Goal: Leave review/rating: Leave review/rating

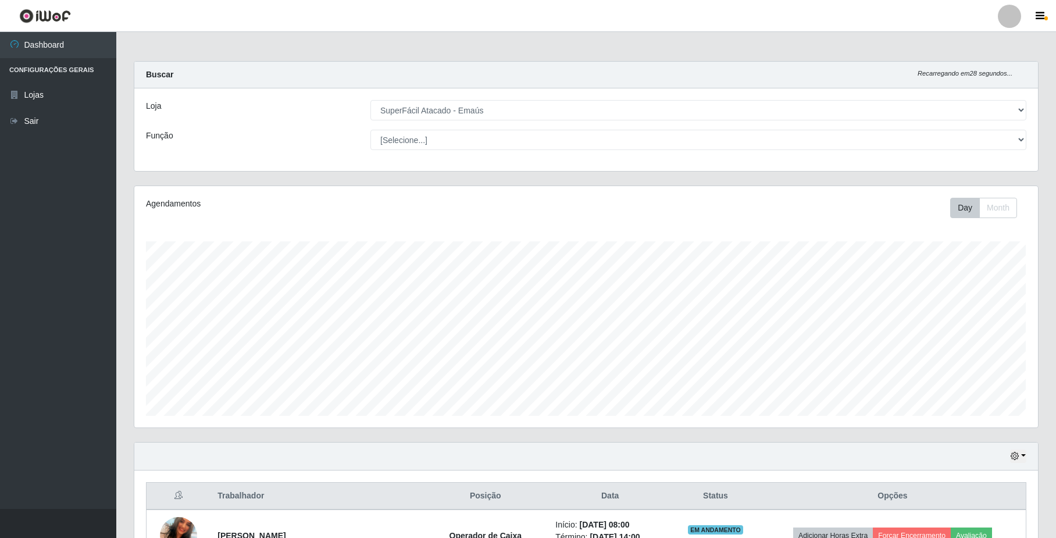
select select "407"
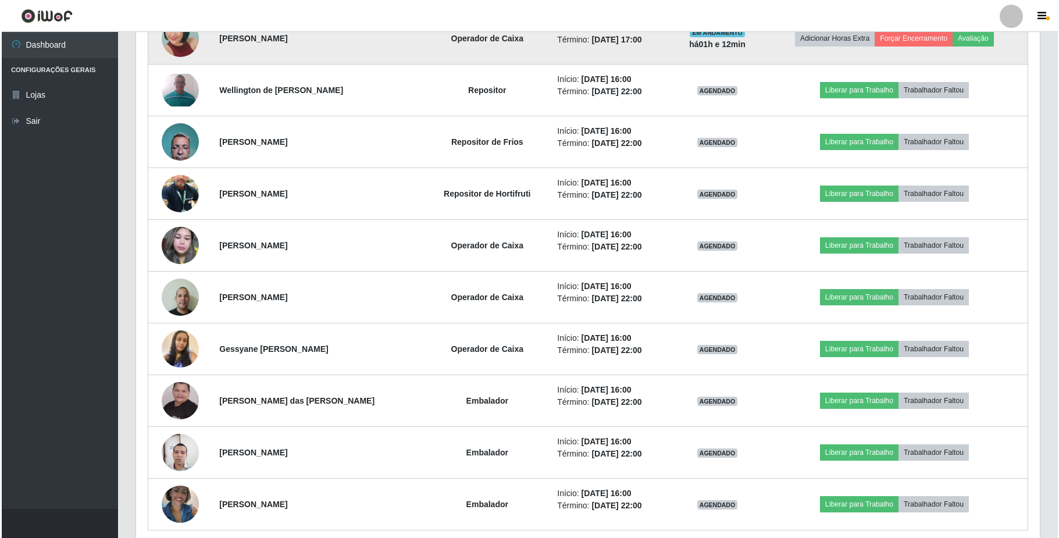
scroll to position [861, 0]
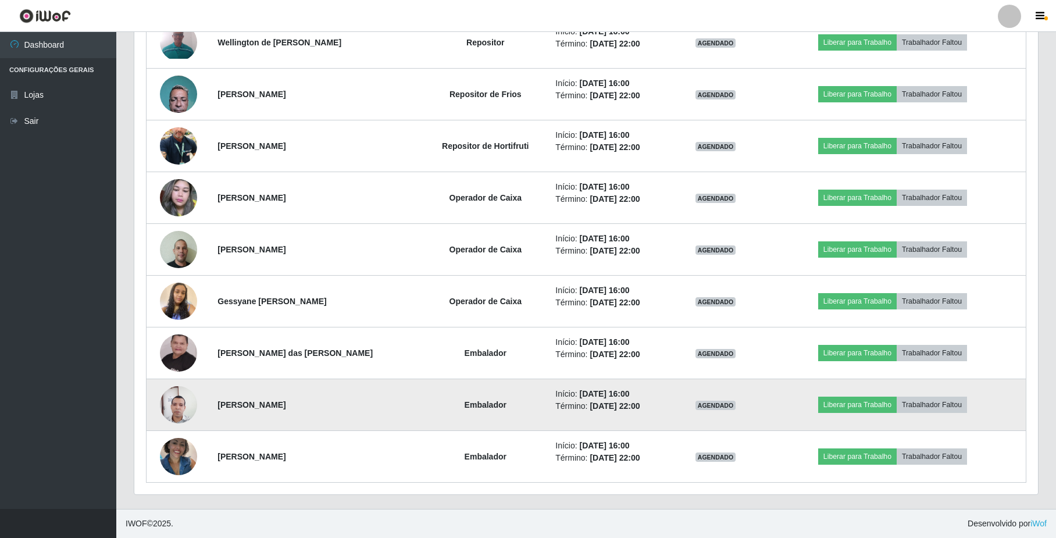
click at [176, 404] on img at bounding box center [178, 405] width 37 height 50
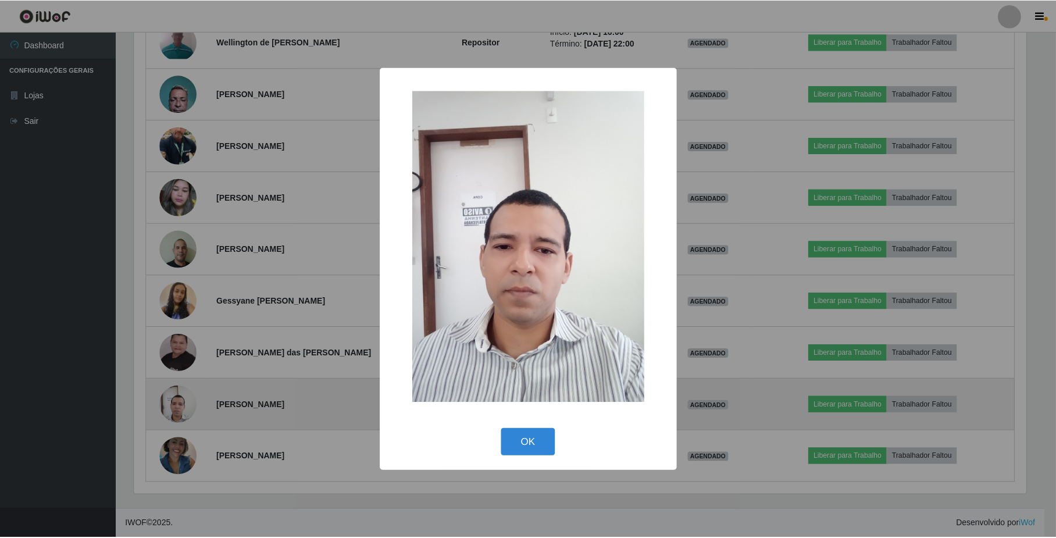
scroll to position [242, 894]
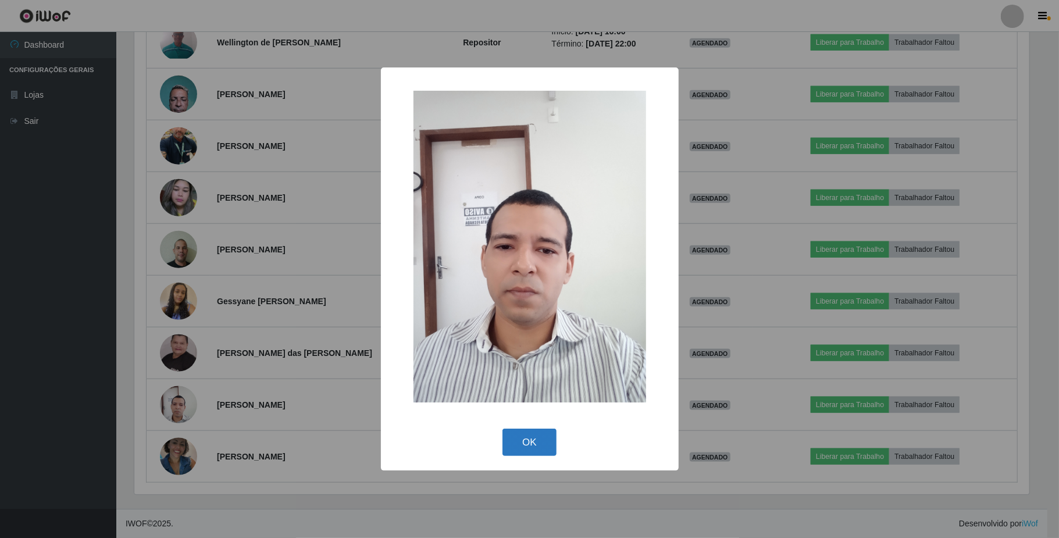
click at [526, 440] on button "OK" at bounding box center [529, 442] width 54 height 27
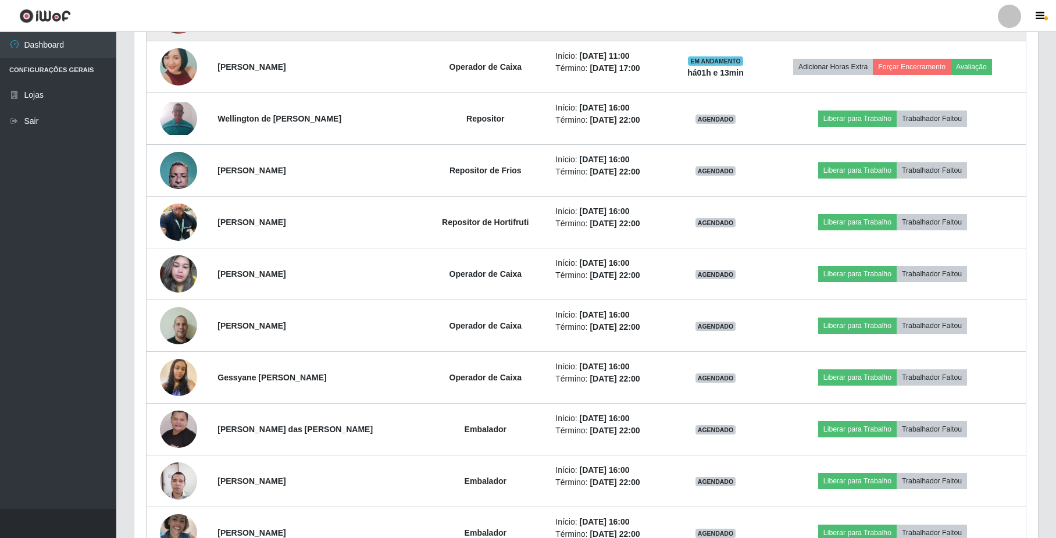
scroll to position [783, 0]
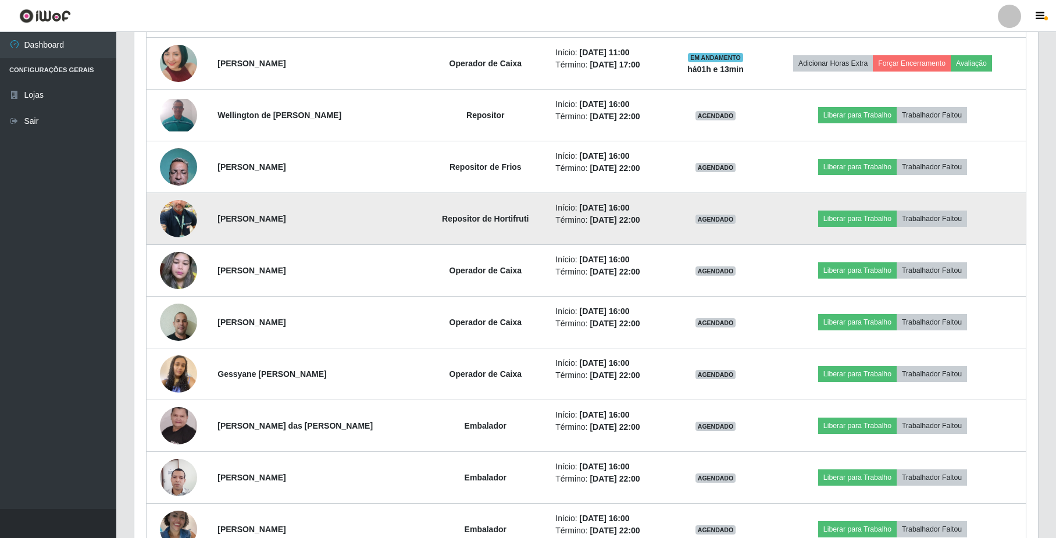
click at [187, 229] on img at bounding box center [178, 219] width 37 height 66
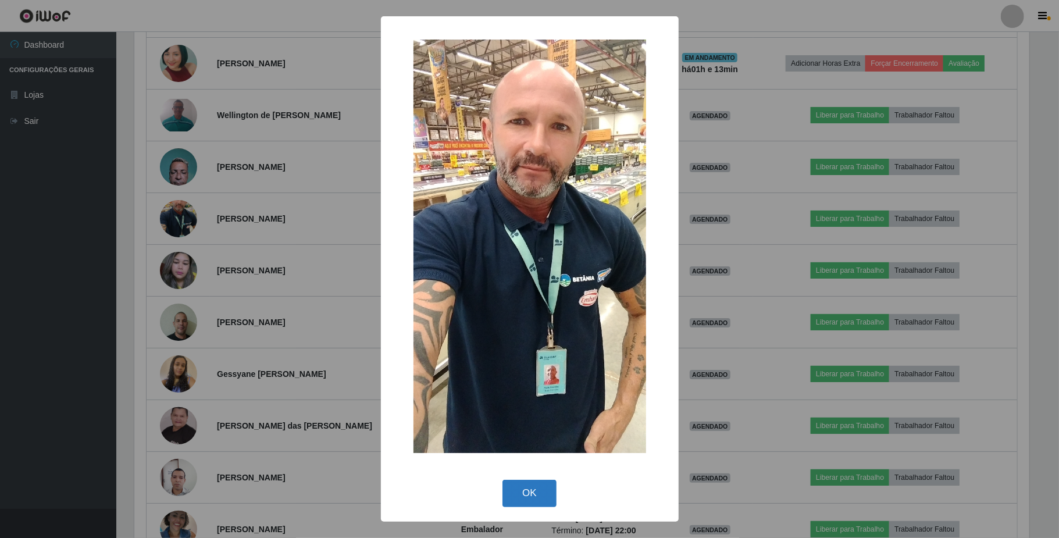
click at [532, 494] on button "OK" at bounding box center [529, 493] width 54 height 27
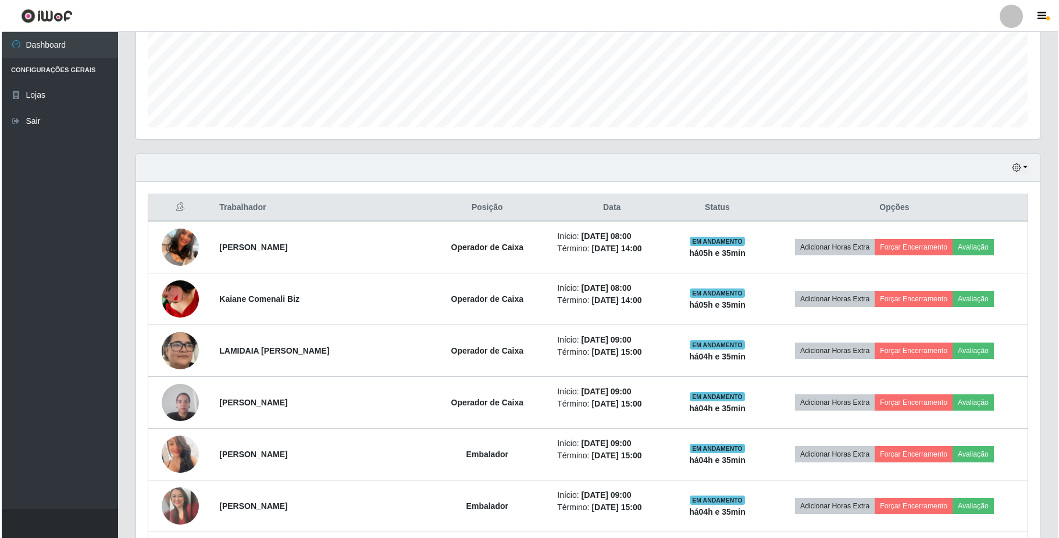
scroll to position [233, 0]
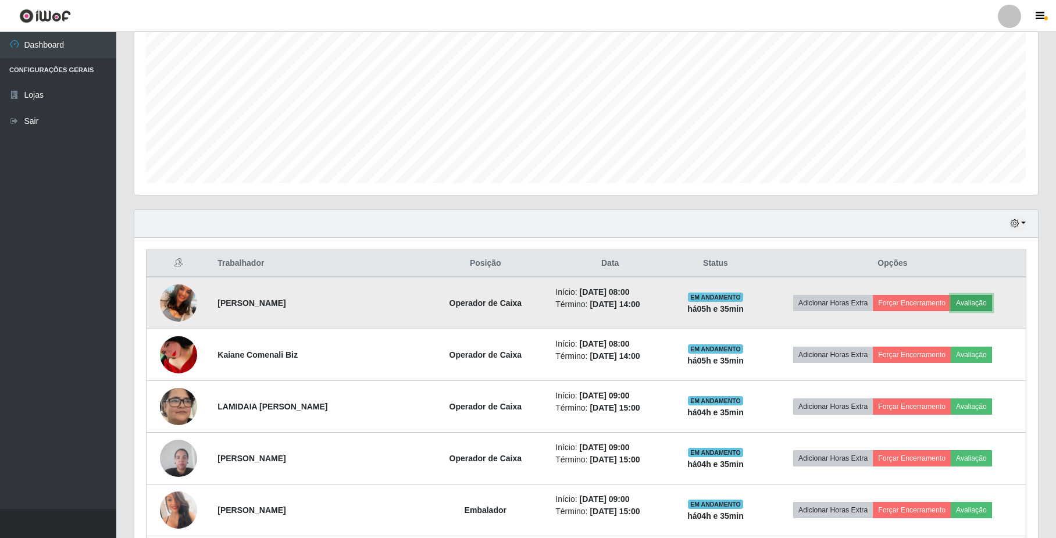
click at [962, 305] on button "Avaliação" at bounding box center [971, 303] width 41 height 16
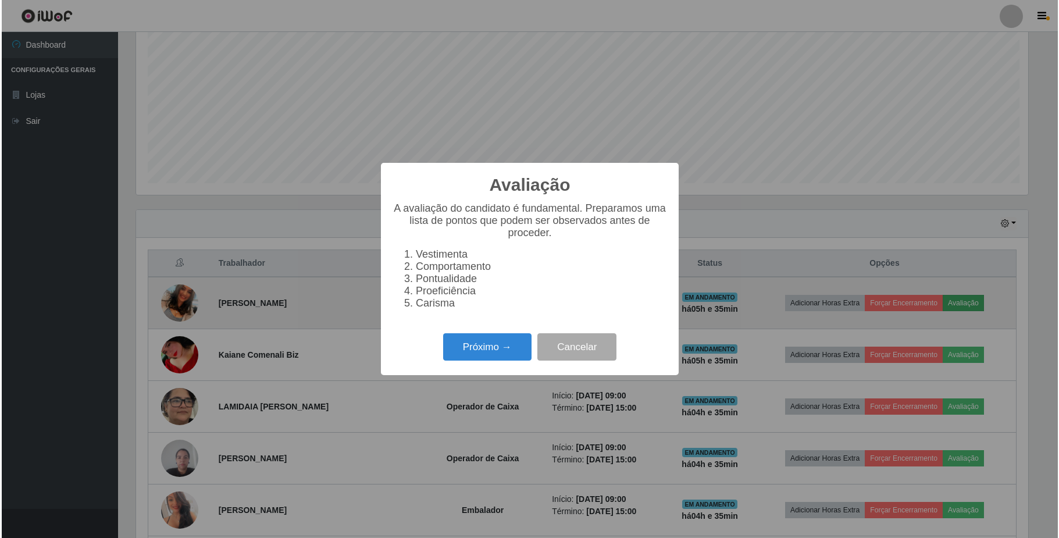
scroll to position [242, 894]
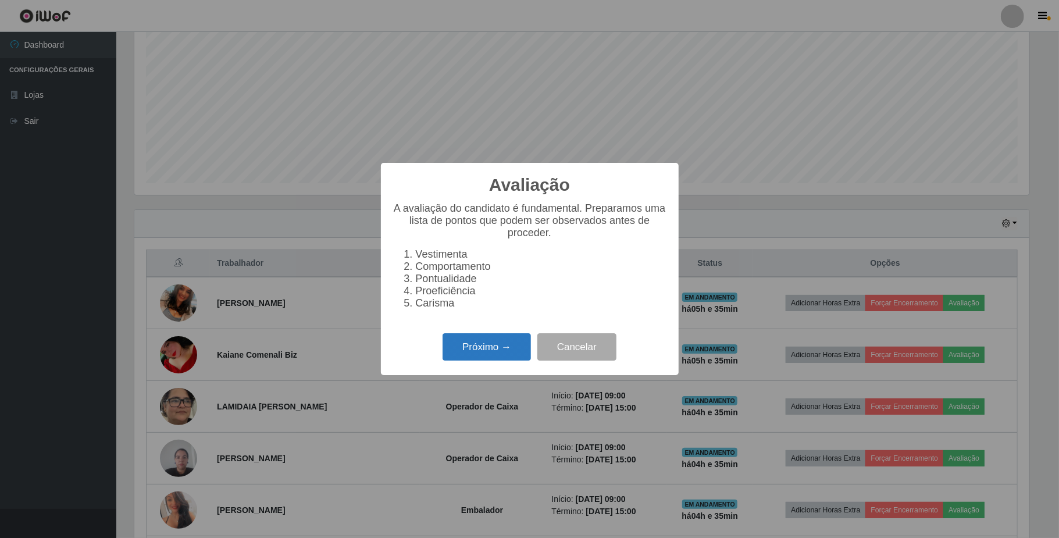
click at [516, 356] on button "Próximo →" at bounding box center [487, 346] width 88 height 27
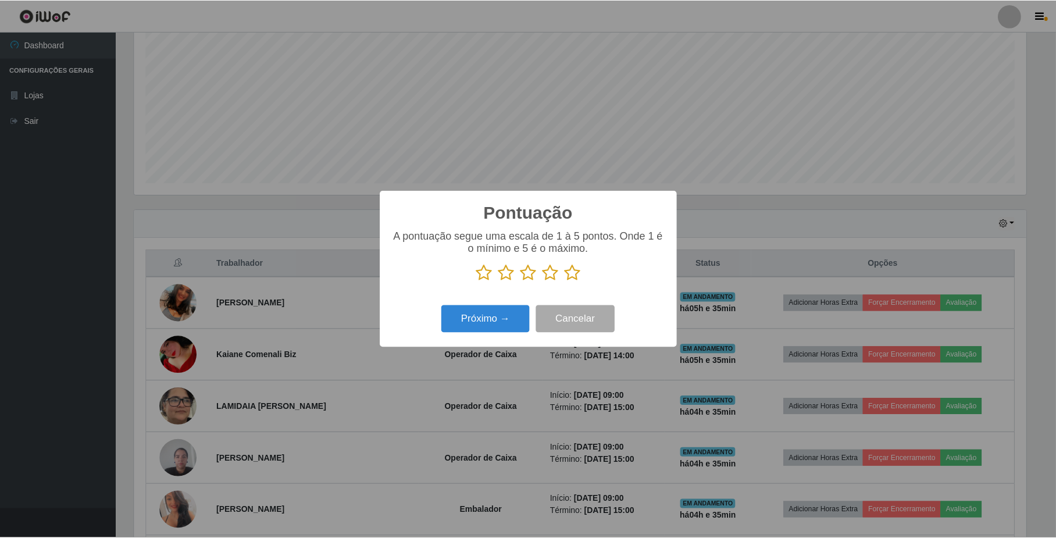
scroll to position [581335, 580681]
click at [766, 216] on div "Pontuação × A pontuação segue uma escala de 1 à 5 pontos. Onde 1 é o mínimo e 5…" at bounding box center [529, 269] width 1059 height 538
click at [573, 319] on button "Cancelar" at bounding box center [576, 318] width 79 height 27
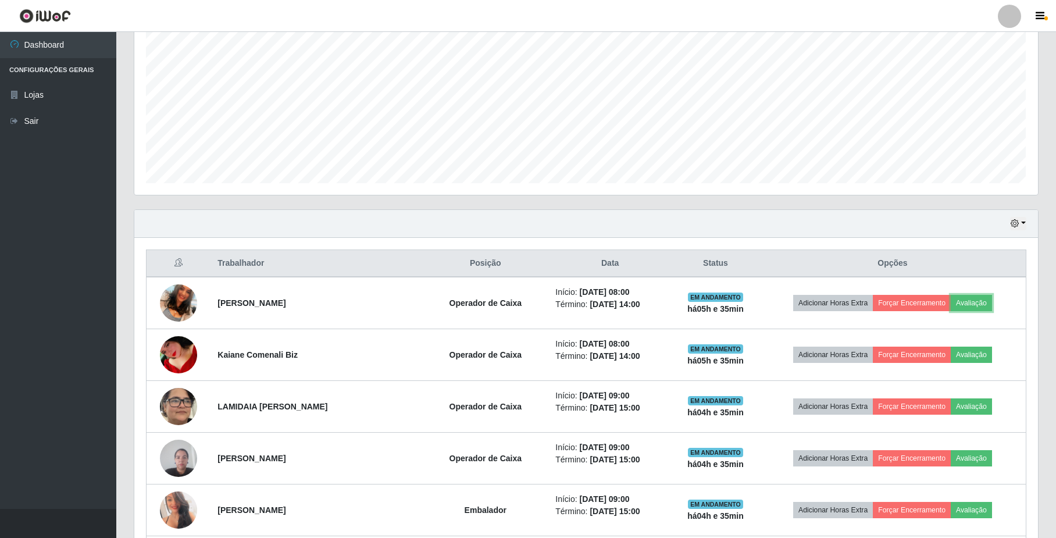
scroll to position [242, 903]
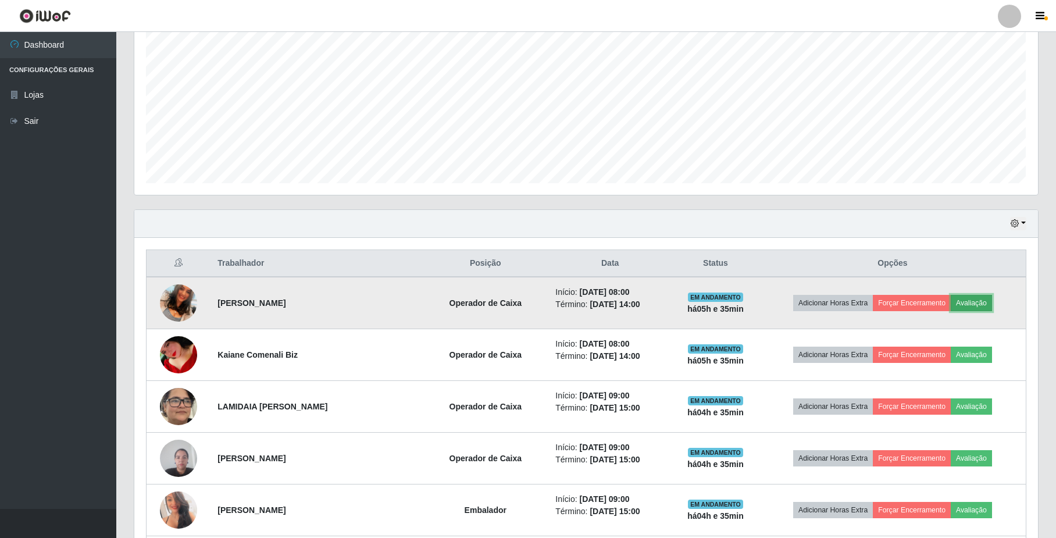
click at [984, 304] on button "Avaliação" at bounding box center [971, 303] width 41 height 16
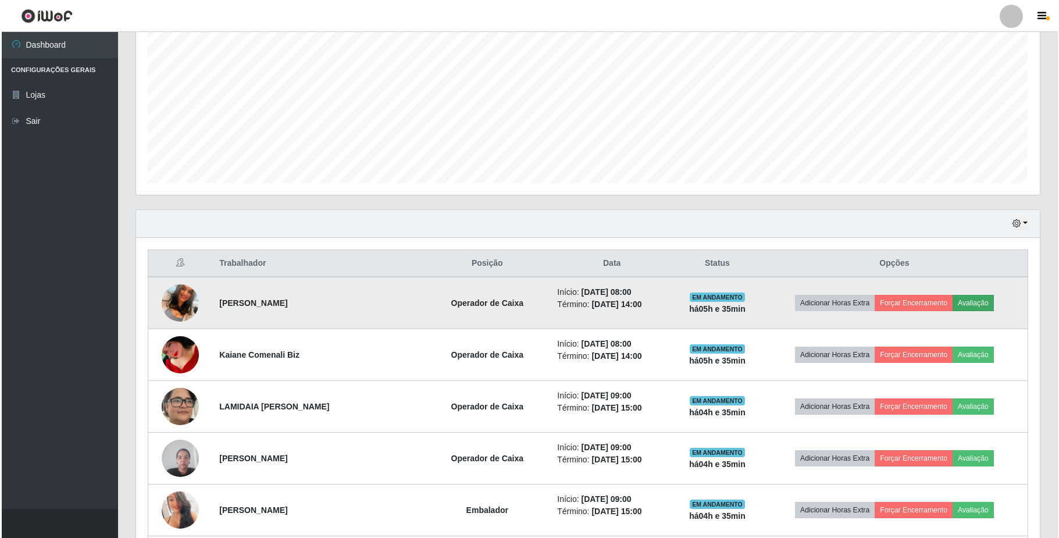
scroll to position [242, 894]
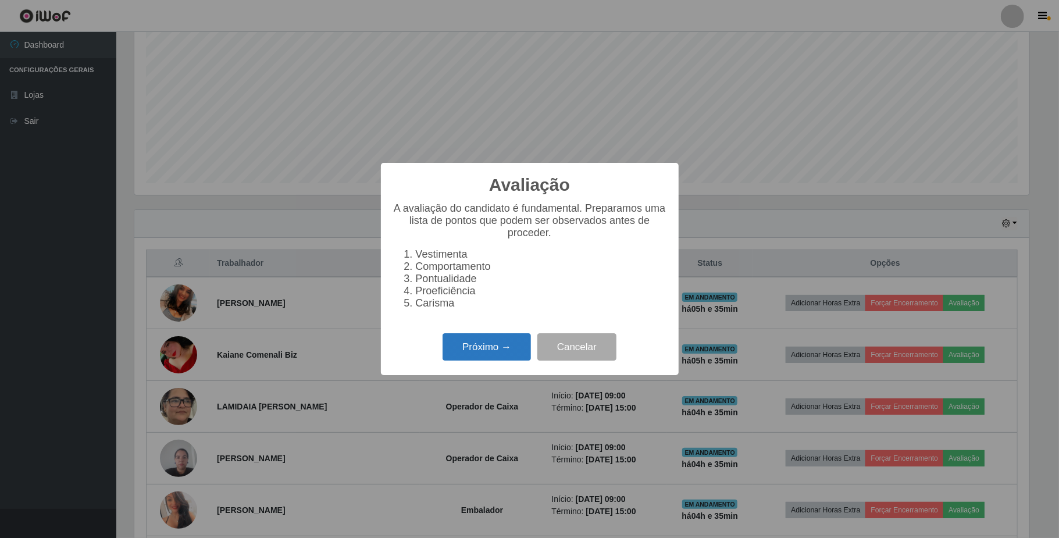
click at [480, 357] on button "Próximo →" at bounding box center [487, 346] width 88 height 27
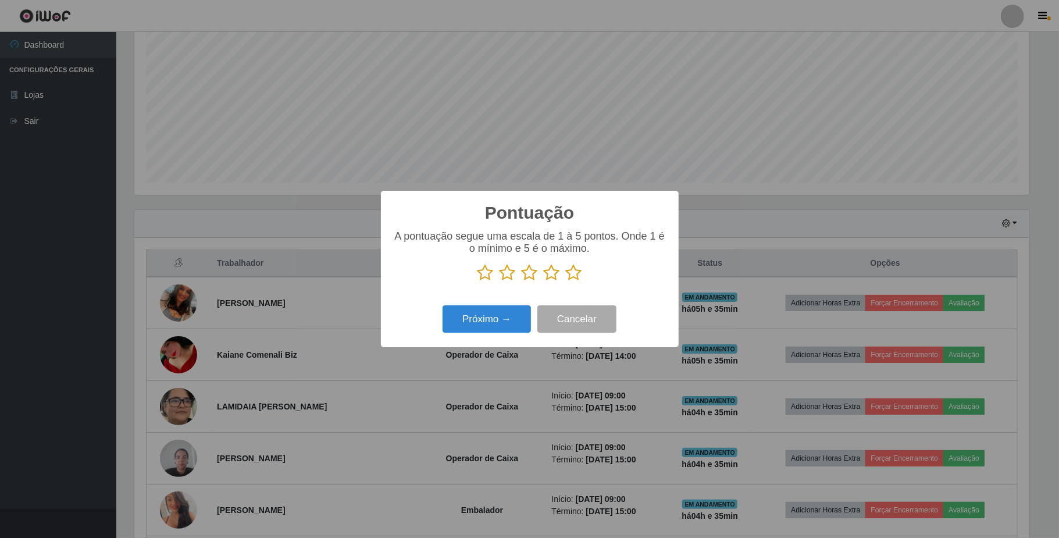
click at [550, 277] on icon at bounding box center [552, 272] width 16 height 17
click at [544, 281] on input "radio" at bounding box center [544, 281] width 0 height 0
click at [476, 338] on div "Pontuação × A pontuação segue uma escala de 1 à 5 pontos. Onde 1 é o mínimo e 5…" at bounding box center [530, 269] width 298 height 156
click at [497, 321] on button "Próximo →" at bounding box center [487, 318] width 88 height 27
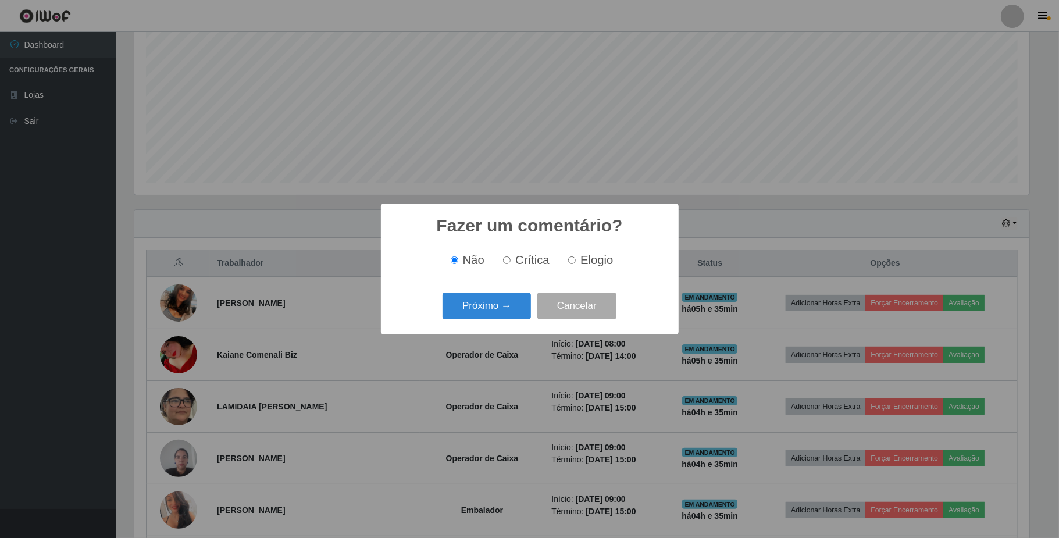
click at [571, 265] on label "Elogio" at bounding box center [588, 260] width 49 height 13
click at [571, 264] on input "Elogio" at bounding box center [572, 260] width 8 height 8
radio input "true"
click at [491, 312] on button "Próximo →" at bounding box center [487, 306] width 88 height 27
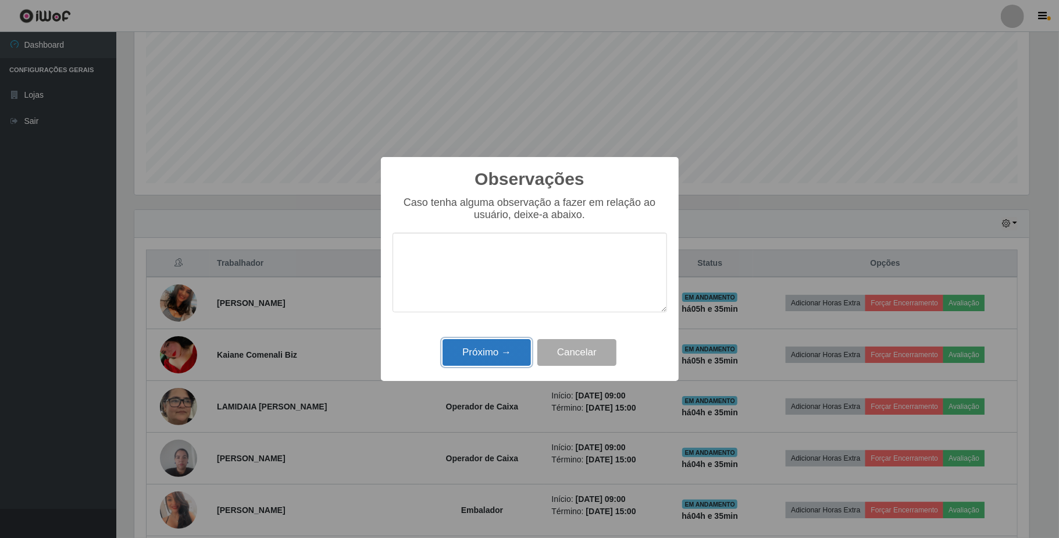
click at [477, 366] on button "Próximo →" at bounding box center [487, 352] width 88 height 27
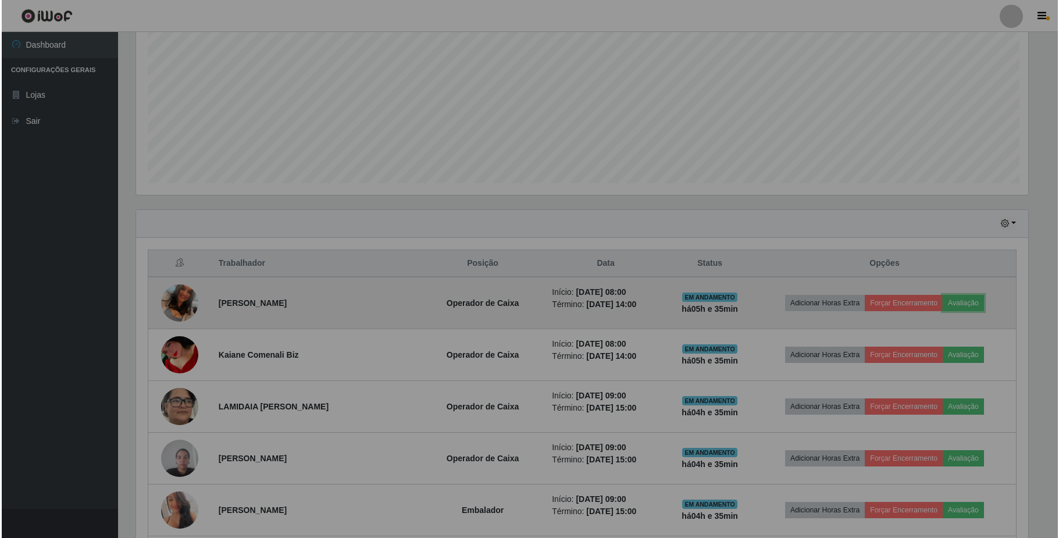
scroll to position [242, 903]
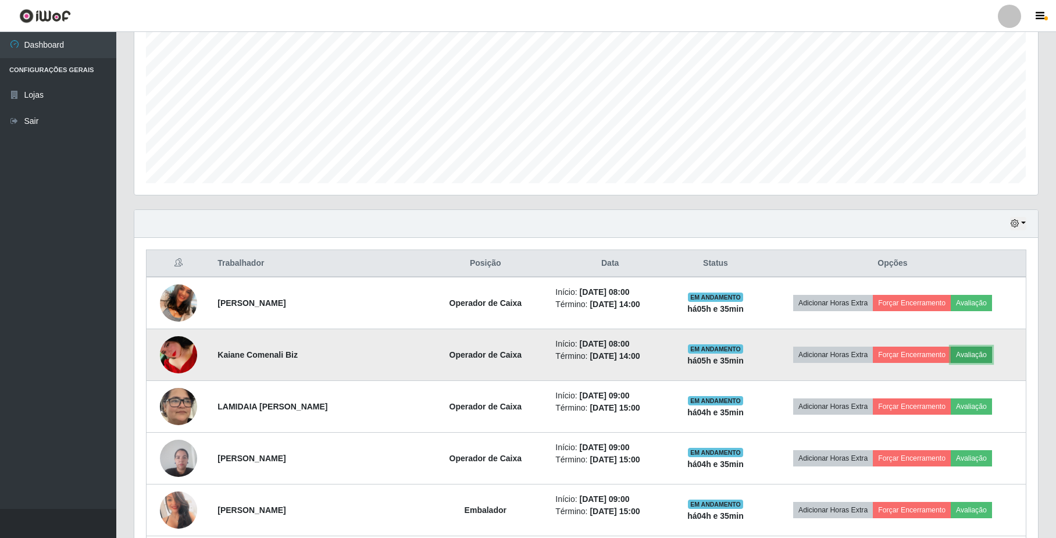
click at [984, 357] on button "Avaliação" at bounding box center [971, 355] width 41 height 16
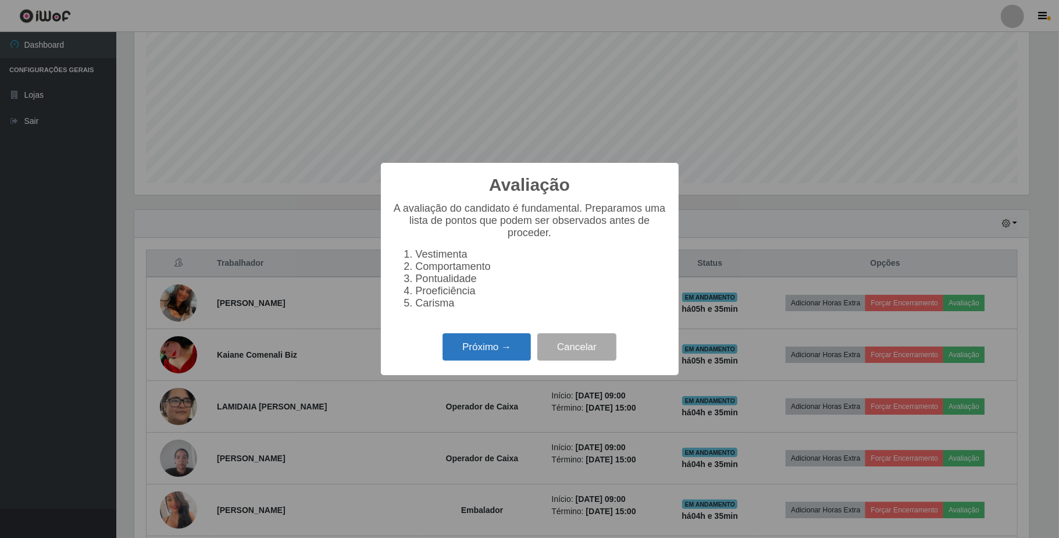
click at [478, 357] on button "Próximo →" at bounding box center [487, 346] width 88 height 27
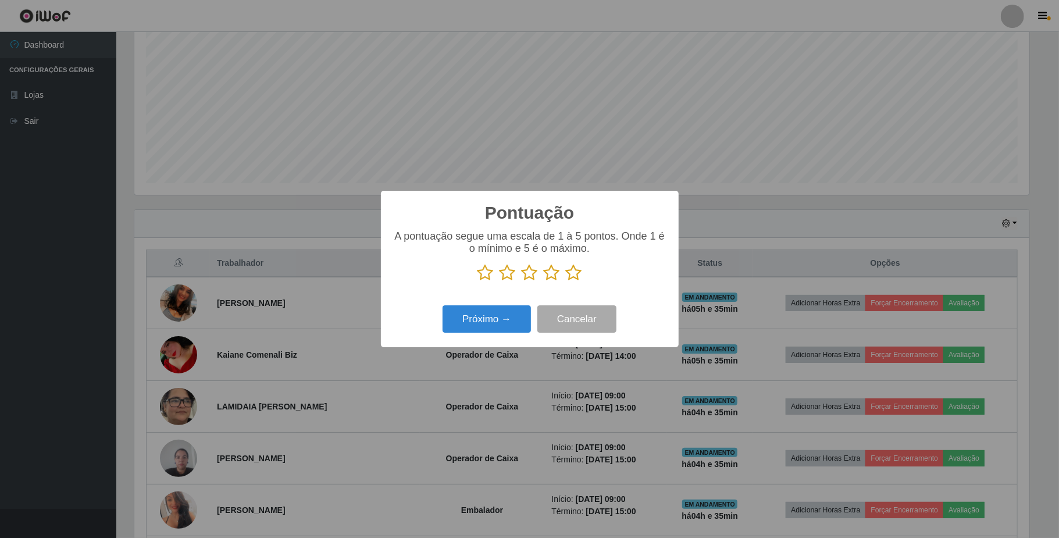
click at [550, 275] on icon at bounding box center [552, 272] width 16 height 17
click at [544, 281] on input "radio" at bounding box center [544, 281] width 0 height 0
click at [505, 327] on button "Próximo →" at bounding box center [487, 318] width 88 height 27
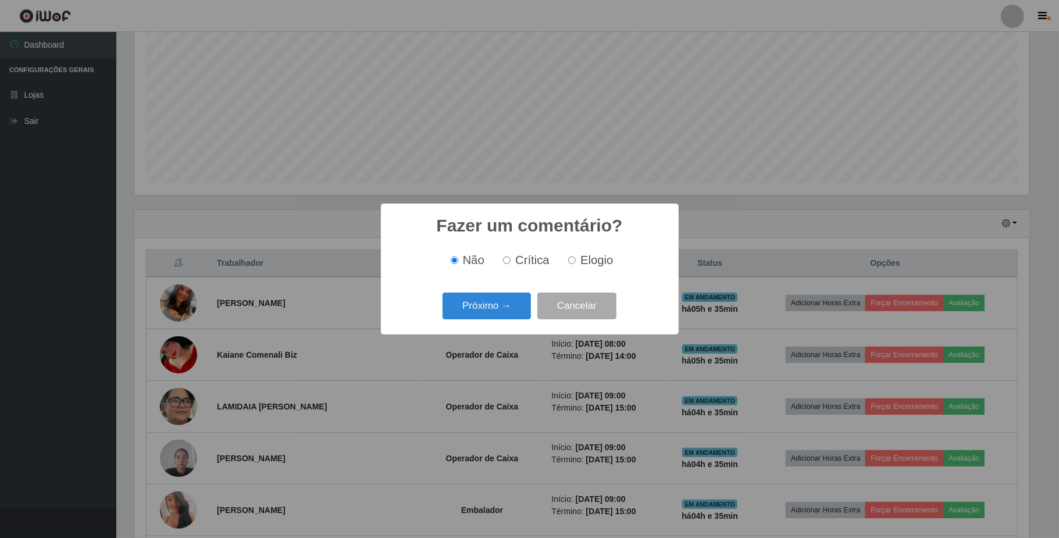
click at [575, 264] on input "Elogio" at bounding box center [572, 260] width 8 height 8
radio input "true"
click at [509, 304] on button "Próximo →" at bounding box center [487, 306] width 88 height 27
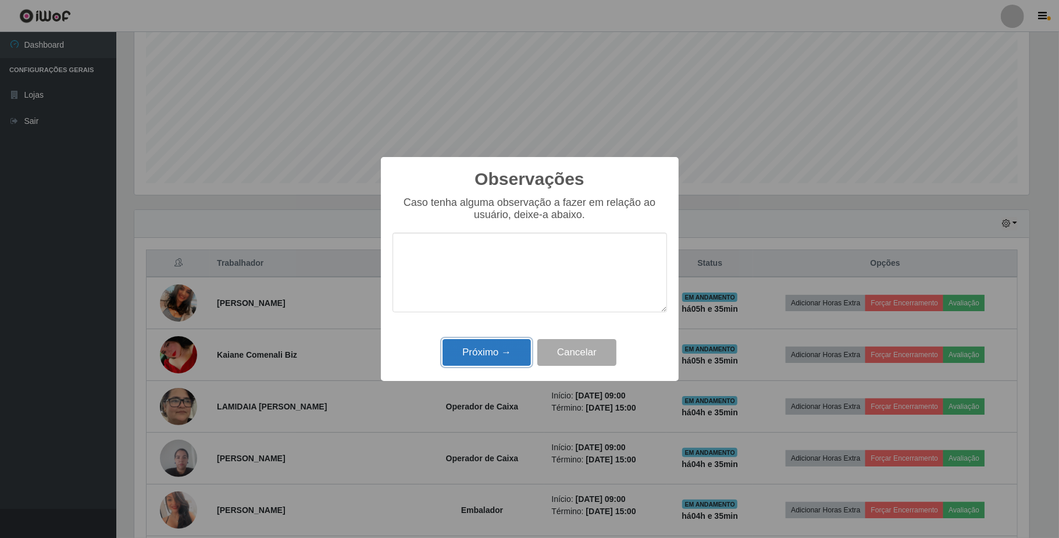
click at [501, 356] on button "Próximo →" at bounding box center [487, 352] width 88 height 27
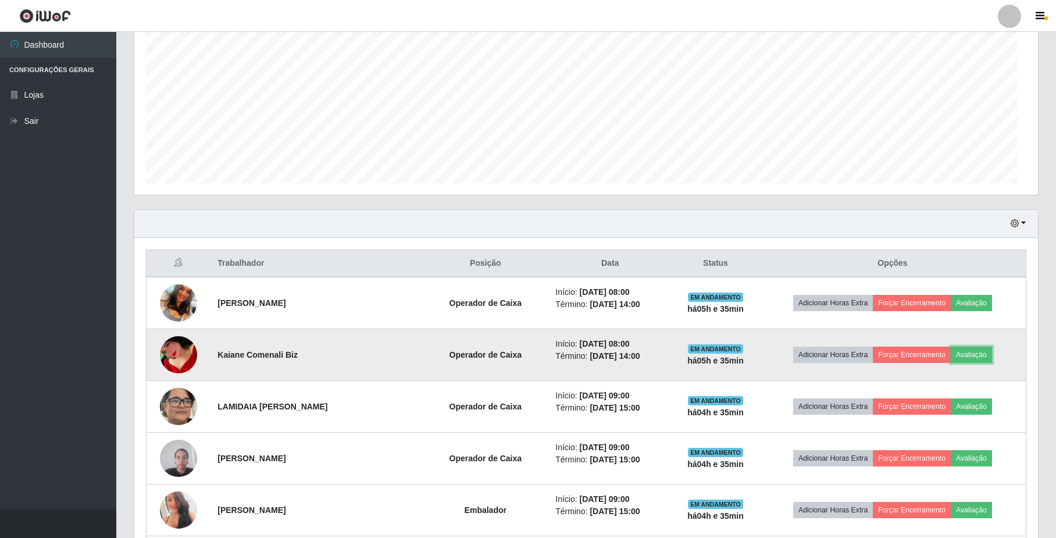
scroll to position [242, 903]
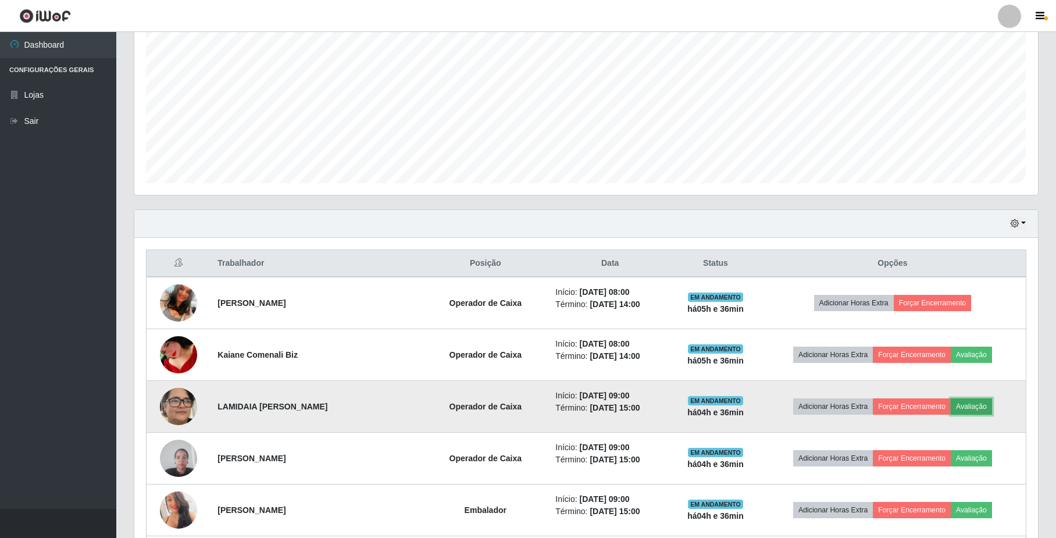
click at [967, 408] on button "Avaliação" at bounding box center [971, 406] width 41 height 16
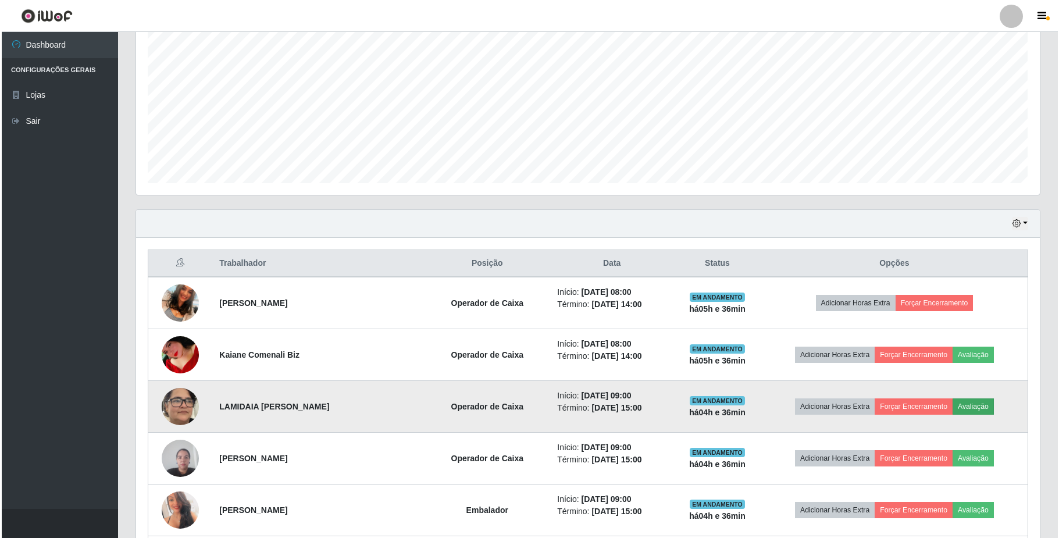
scroll to position [242, 894]
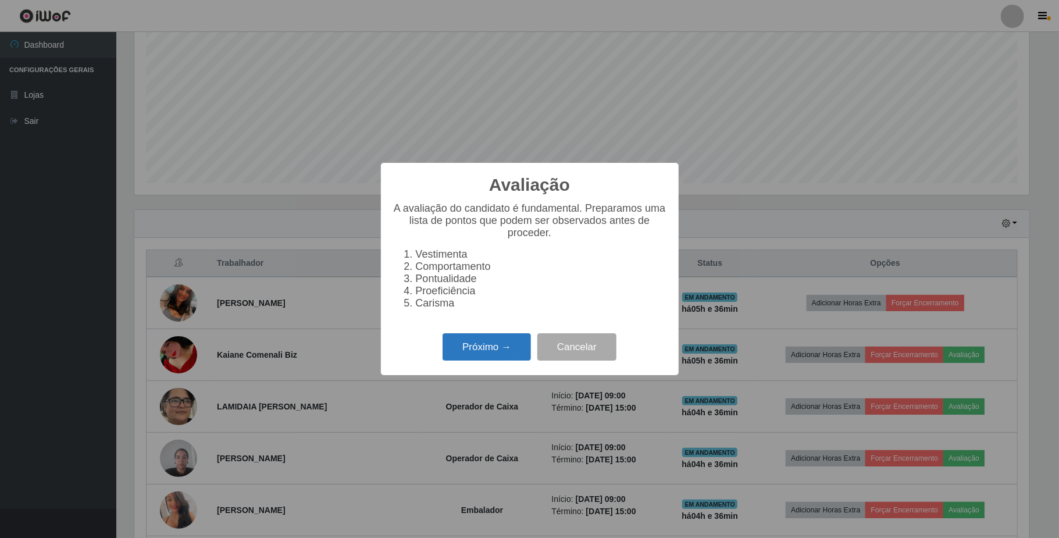
click at [498, 351] on button "Próximo →" at bounding box center [487, 346] width 88 height 27
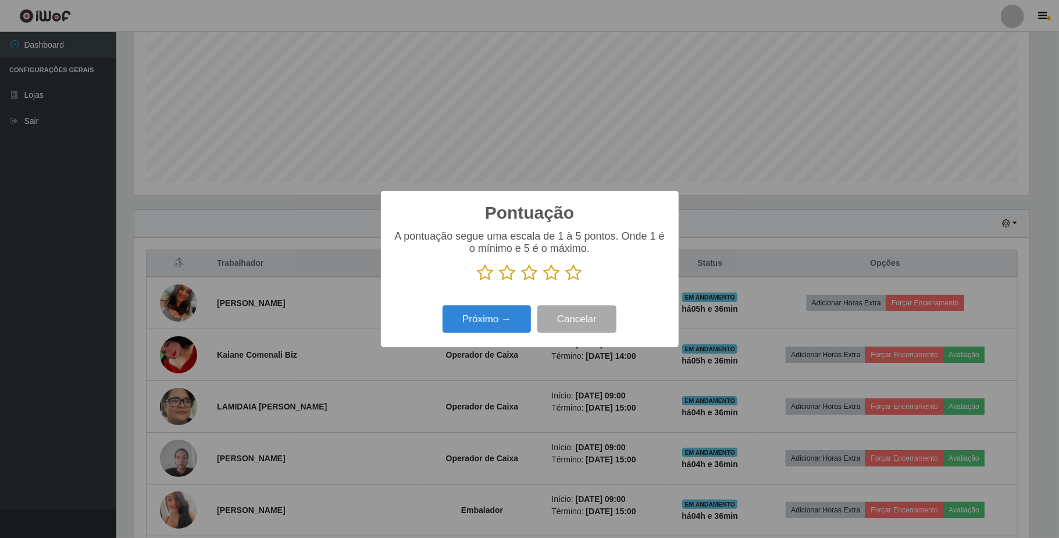
click at [554, 276] on icon at bounding box center [552, 272] width 16 height 17
click at [544, 281] on input "radio" at bounding box center [544, 281] width 0 height 0
click at [510, 325] on button "Próximo →" at bounding box center [487, 318] width 88 height 27
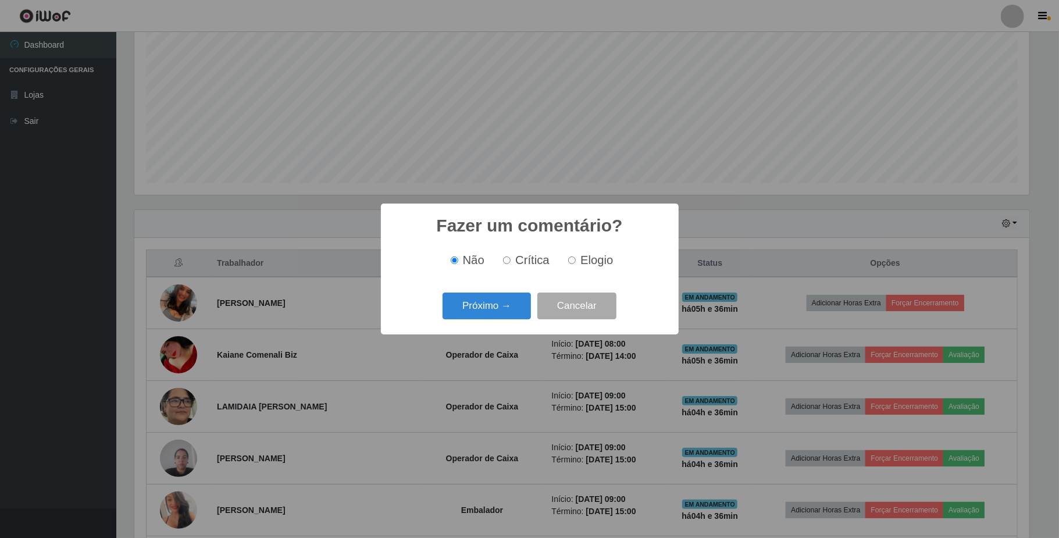
click at [570, 261] on input "Elogio" at bounding box center [572, 260] width 8 height 8
radio input "true"
click at [509, 312] on button "Próximo →" at bounding box center [487, 306] width 88 height 27
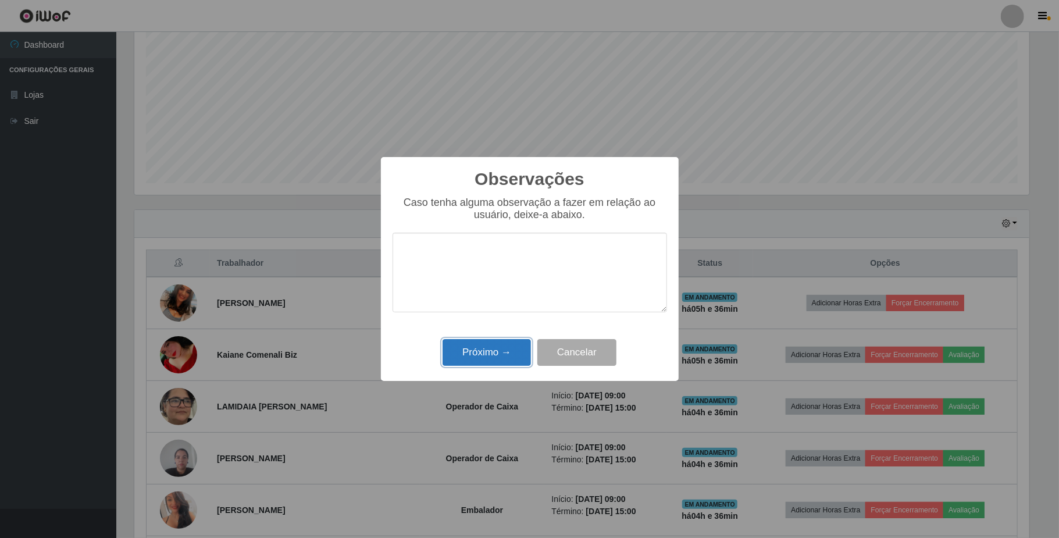
click at [496, 355] on button "Próximo →" at bounding box center [487, 352] width 88 height 27
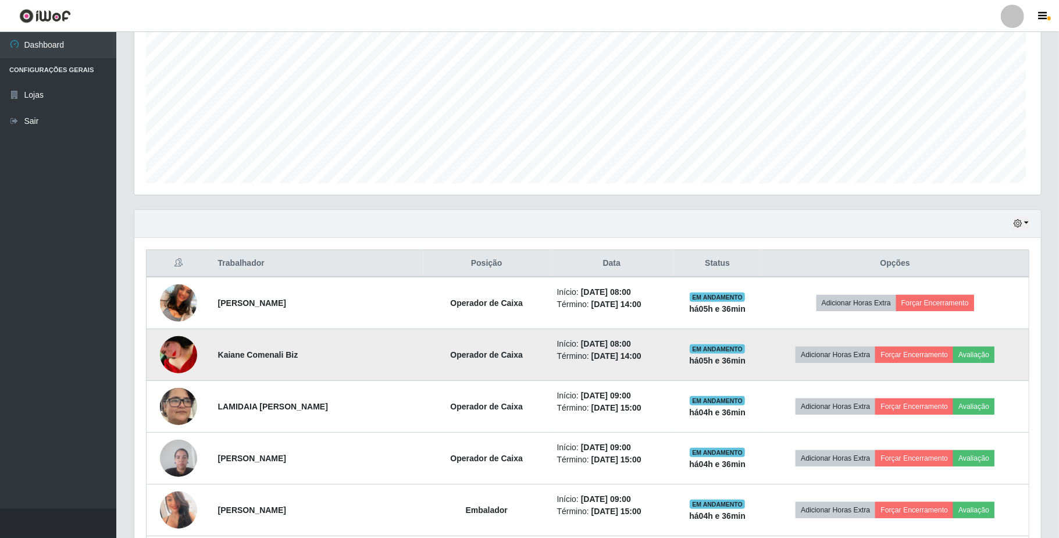
scroll to position [242, 903]
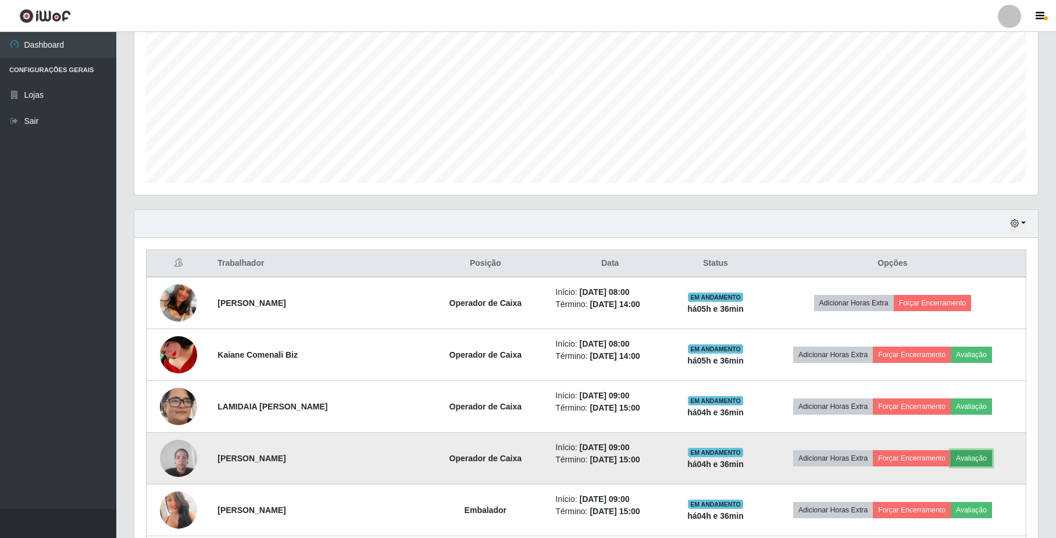
click at [969, 459] on button "Avaliação" at bounding box center [971, 458] width 41 height 16
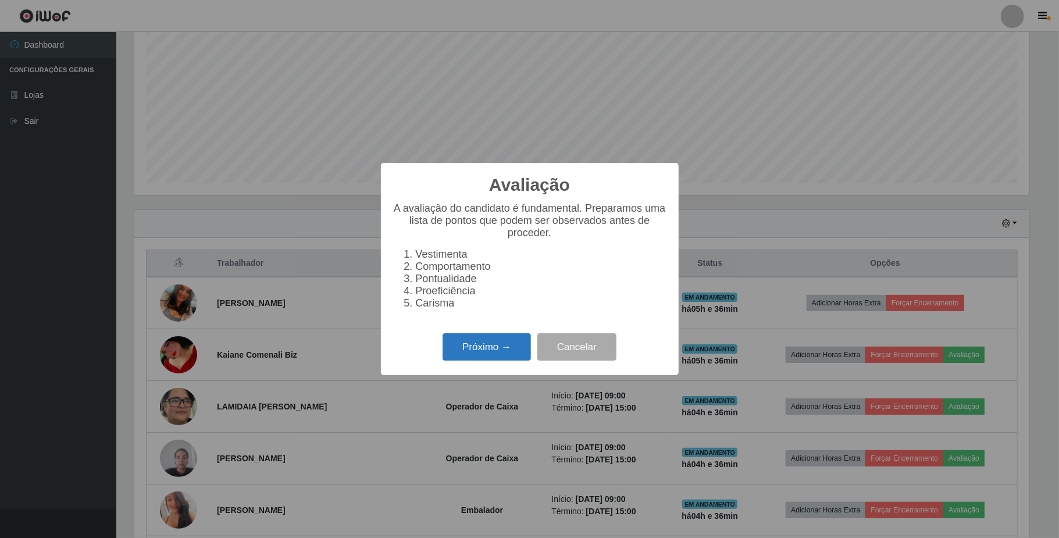
click at [504, 354] on button "Próximo →" at bounding box center [487, 346] width 88 height 27
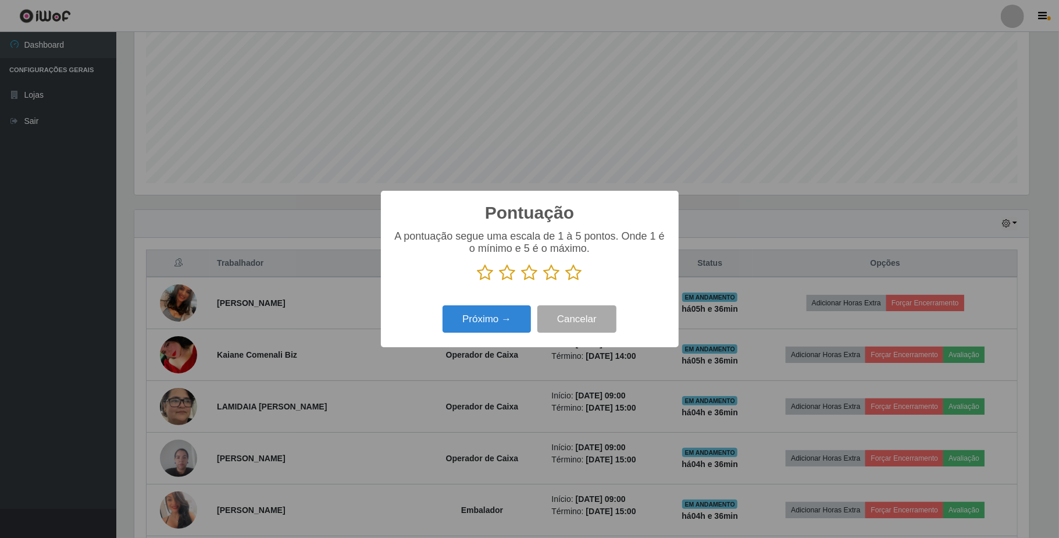
scroll to position [581335, 580681]
click at [548, 277] on icon at bounding box center [552, 272] width 16 height 17
click at [544, 281] on input "radio" at bounding box center [544, 281] width 0 height 0
click at [522, 310] on button "Próximo →" at bounding box center [487, 318] width 88 height 27
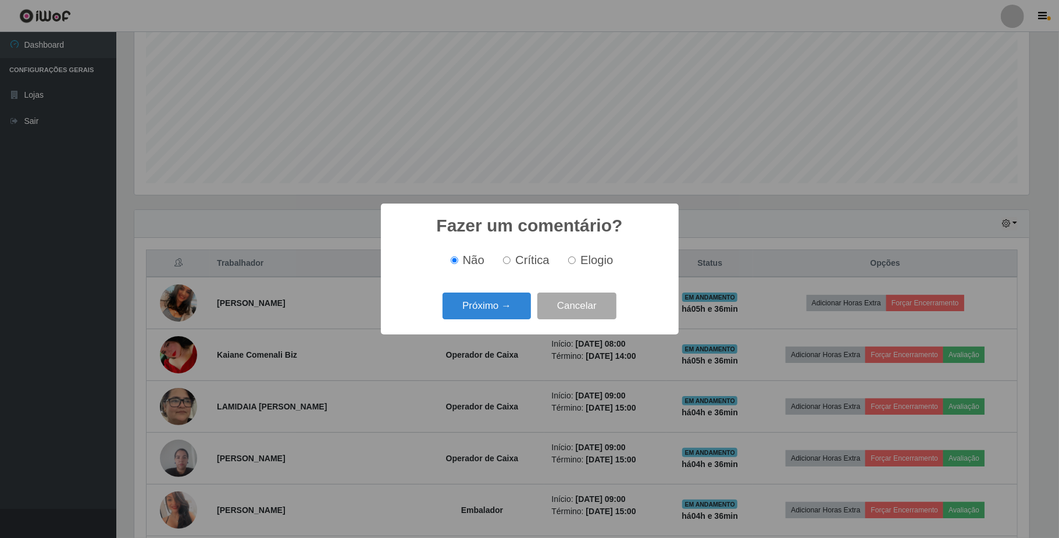
click at [566, 266] on label "Elogio" at bounding box center [588, 260] width 49 height 13
click at [568, 264] on input "Elogio" at bounding box center [572, 260] width 8 height 8
radio input "true"
click at [515, 299] on button "Próximo →" at bounding box center [487, 306] width 88 height 27
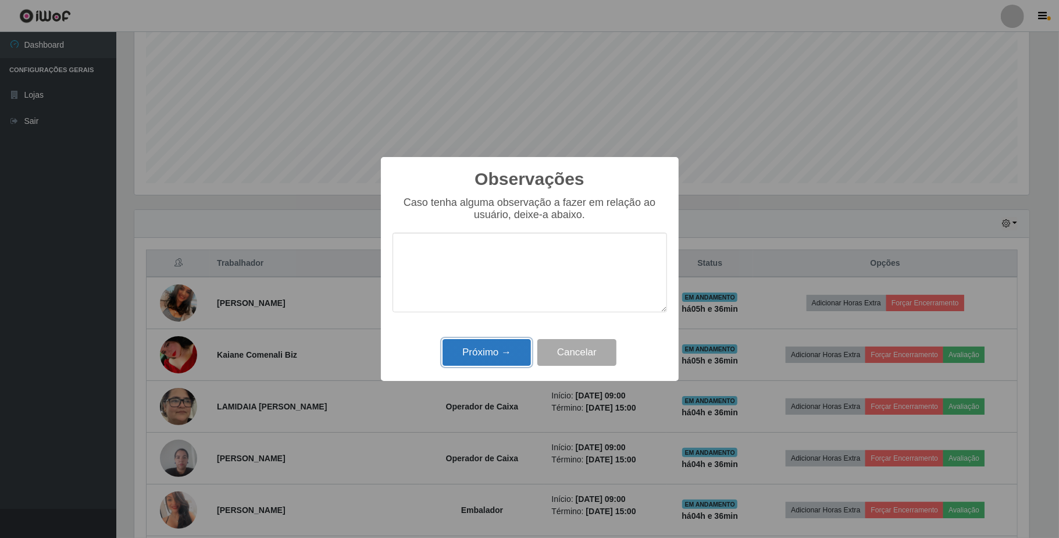
click at [500, 350] on button "Próximo →" at bounding box center [487, 352] width 88 height 27
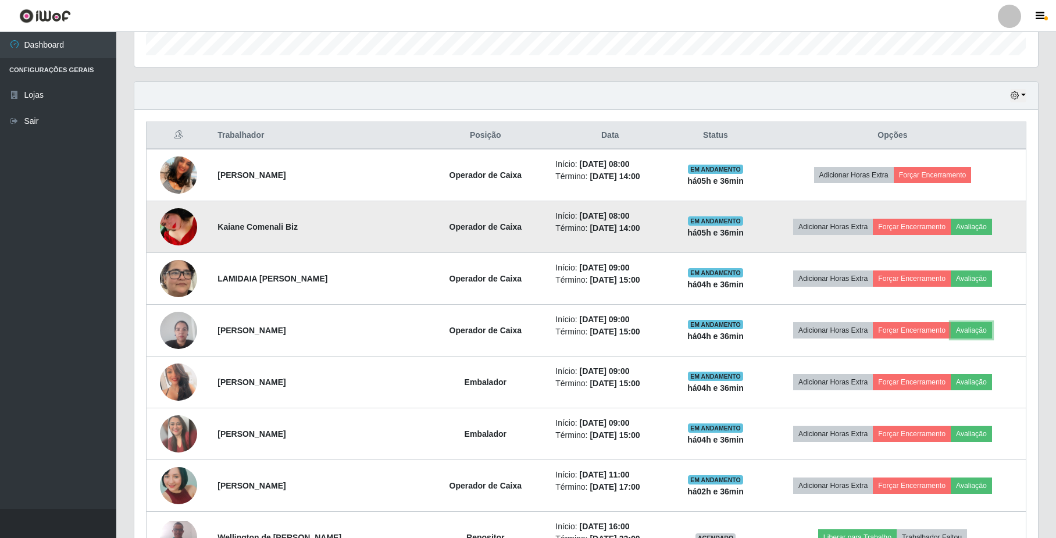
scroll to position [387, 0]
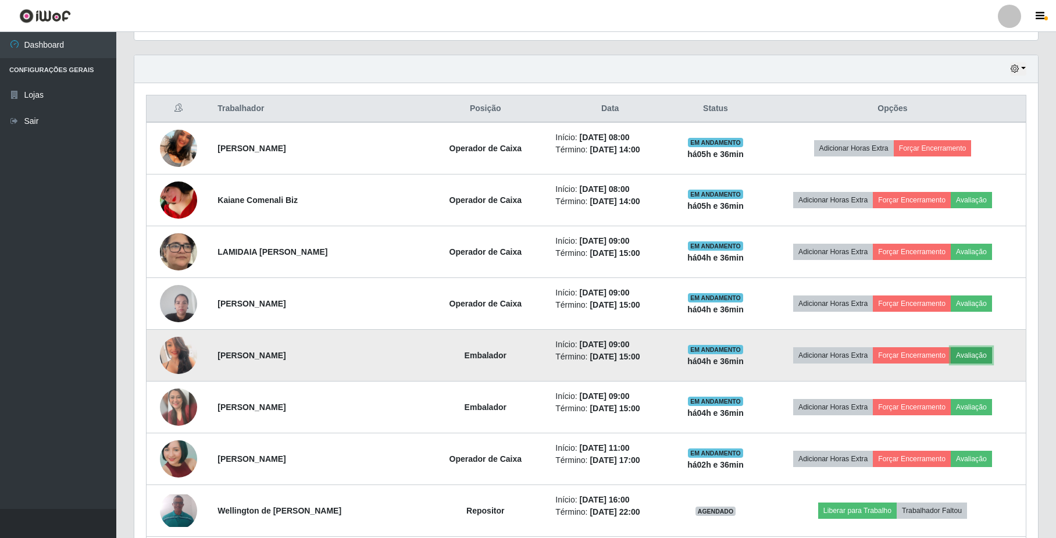
click at [974, 361] on button "Avaliação" at bounding box center [971, 355] width 41 height 16
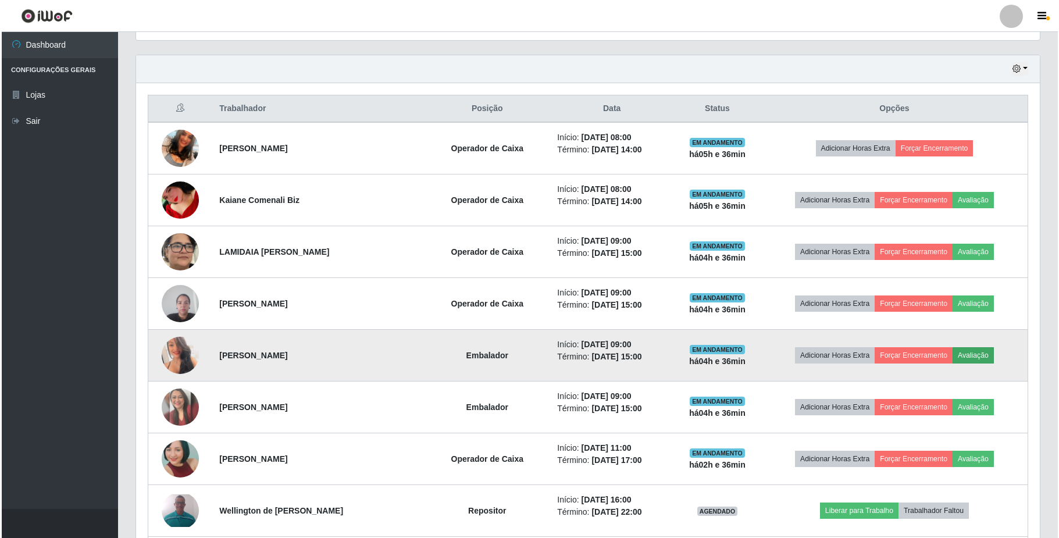
scroll to position [242, 894]
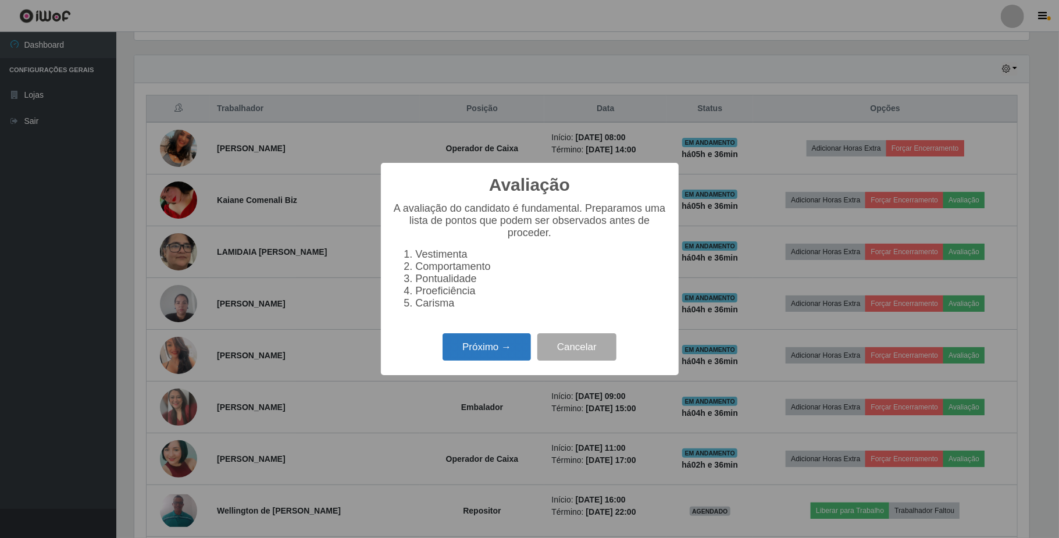
click at [465, 357] on button "Próximo →" at bounding box center [487, 346] width 88 height 27
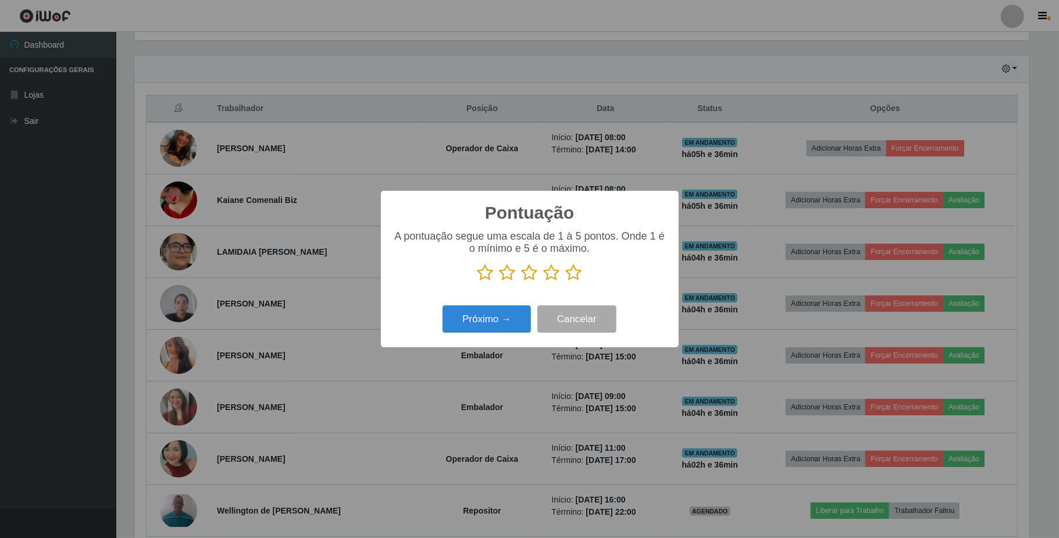
scroll to position [581335, 580681]
click at [484, 268] on icon at bounding box center [485, 272] width 16 height 17
click at [477, 281] on input "radio" at bounding box center [477, 281] width 0 height 0
click at [493, 316] on button "Próximo →" at bounding box center [487, 318] width 88 height 27
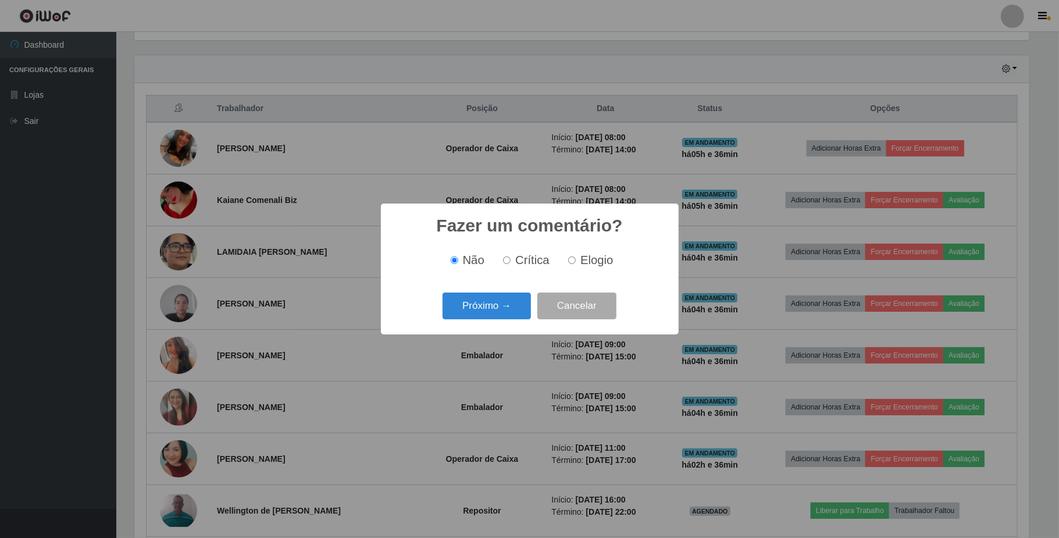
click at [569, 265] on label "Elogio" at bounding box center [588, 260] width 49 height 13
click at [569, 264] on input "Elogio" at bounding box center [572, 260] width 8 height 8
radio input "true"
click at [496, 312] on button "Próximo →" at bounding box center [487, 306] width 88 height 27
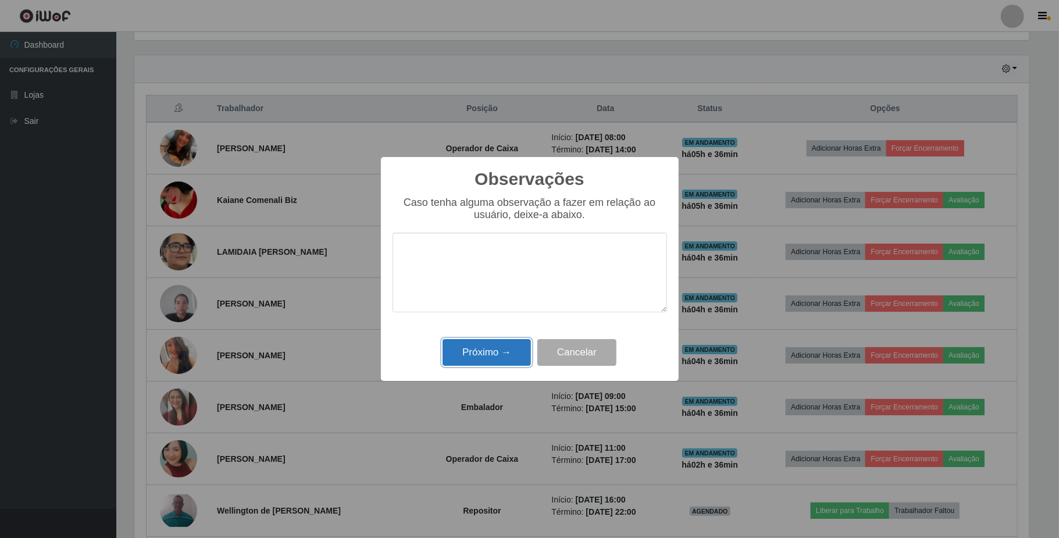
click at [494, 357] on button "Próximo →" at bounding box center [487, 352] width 88 height 27
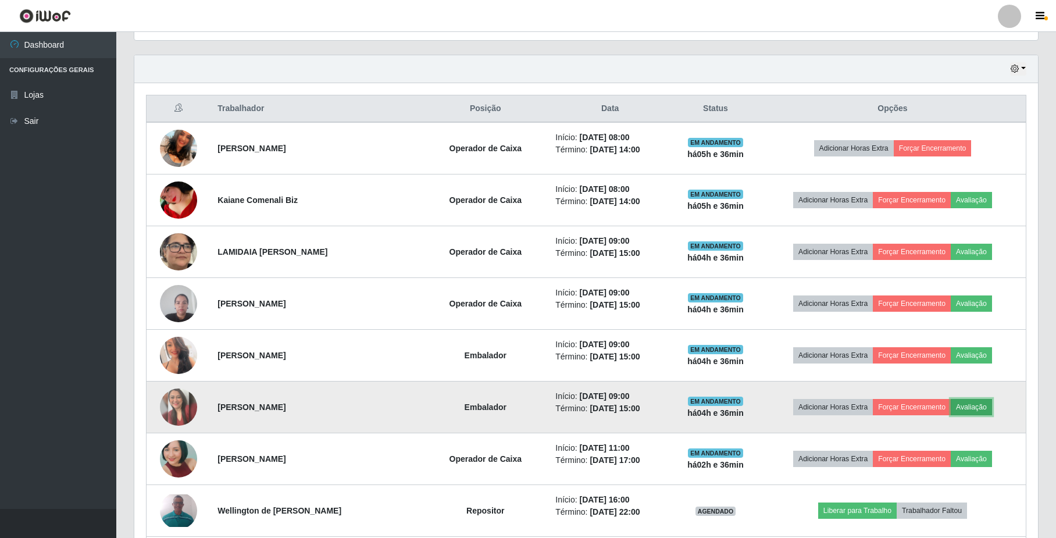
click at [968, 409] on button "Avaliação" at bounding box center [971, 407] width 41 height 16
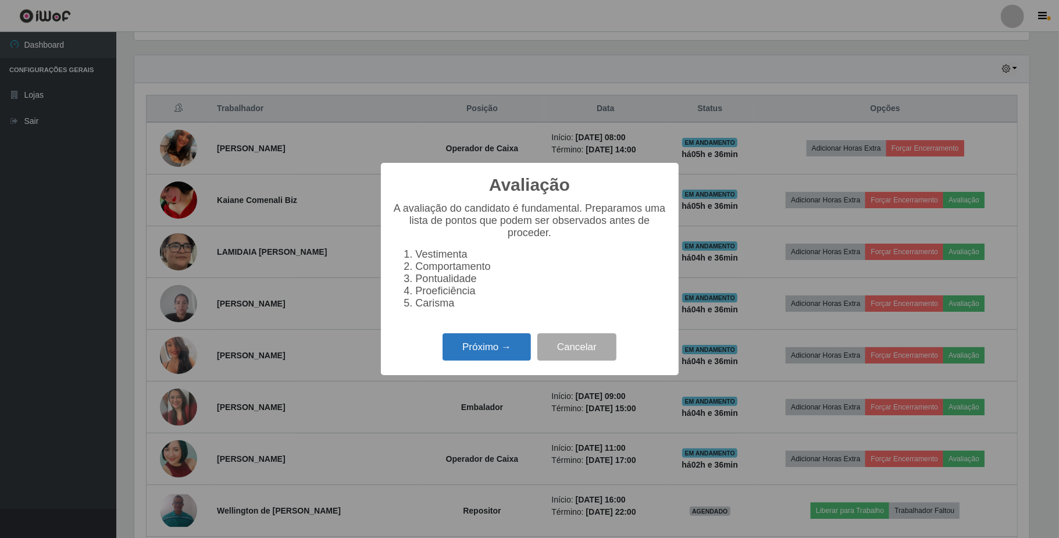
click at [498, 347] on button "Próximo →" at bounding box center [487, 346] width 88 height 27
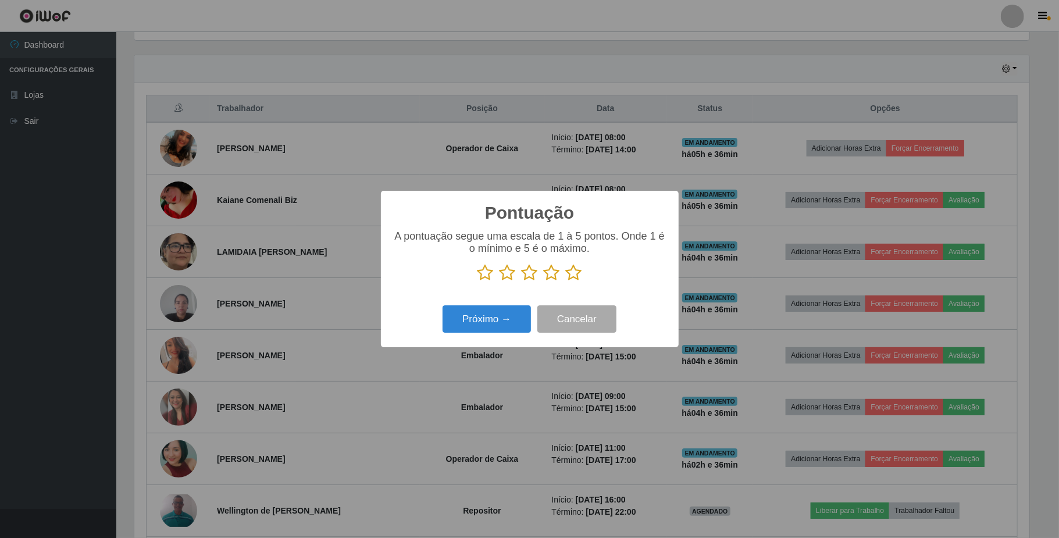
click at [485, 275] on icon at bounding box center [485, 272] width 16 height 17
click at [477, 281] on input "radio" at bounding box center [477, 281] width 0 height 0
click at [485, 312] on button "Próximo →" at bounding box center [487, 318] width 88 height 27
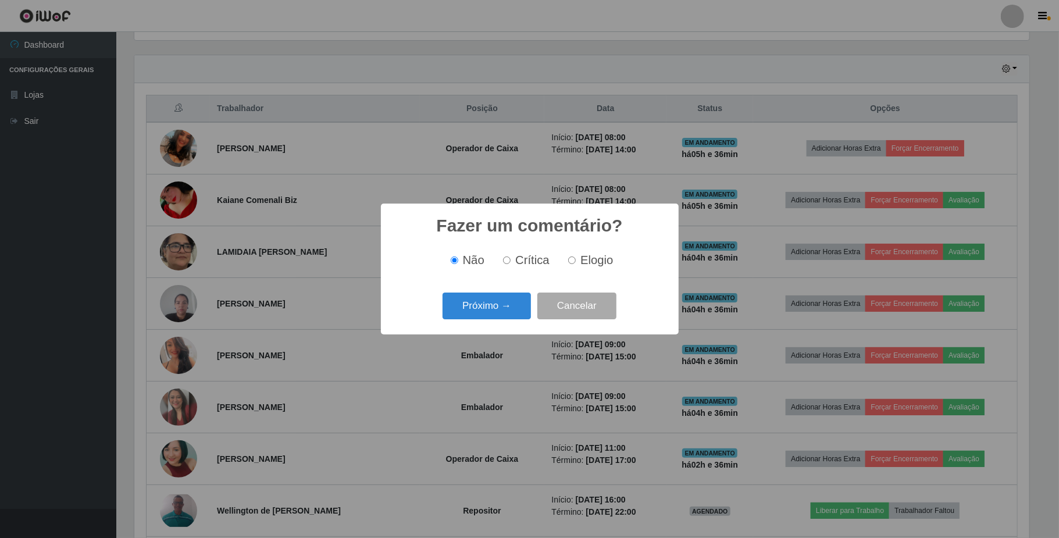
click at [569, 259] on input "Elogio" at bounding box center [572, 260] width 8 height 8
radio input "true"
click at [515, 307] on button "Próximo →" at bounding box center [487, 306] width 88 height 27
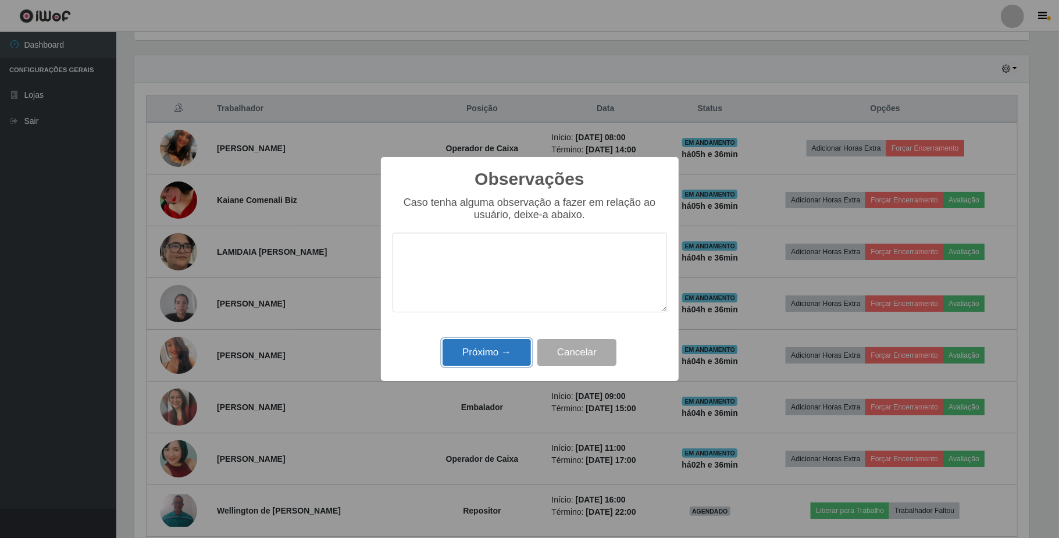
click at [508, 350] on button "Próximo →" at bounding box center [487, 352] width 88 height 27
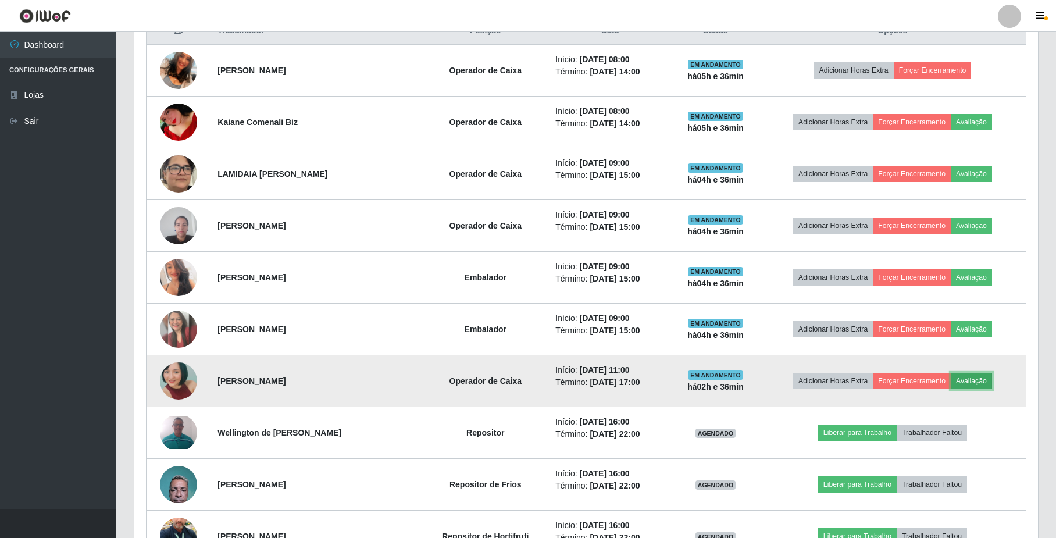
click at [971, 382] on button "Avaliação" at bounding box center [971, 381] width 41 height 16
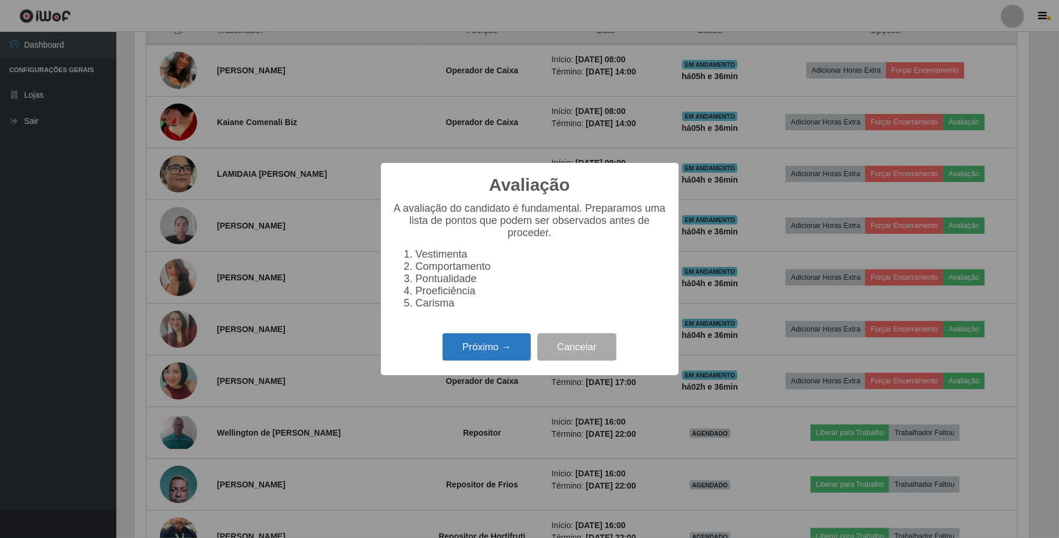
click at [503, 352] on button "Próximo →" at bounding box center [487, 346] width 88 height 27
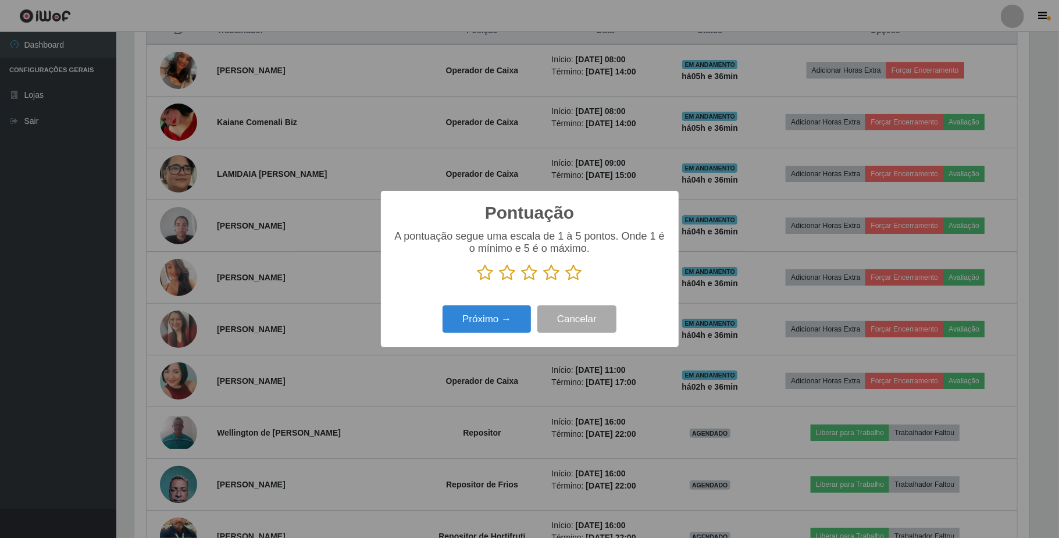
click at [557, 273] on icon at bounding box center [552, 272] width 16 height 17
click at [544, 281] on input "radio" at bounding box center [544, 281] width 0 height 0
click at [502, 323] on button "Próximo →" at bounding box center [487, 318] width 88 height 27
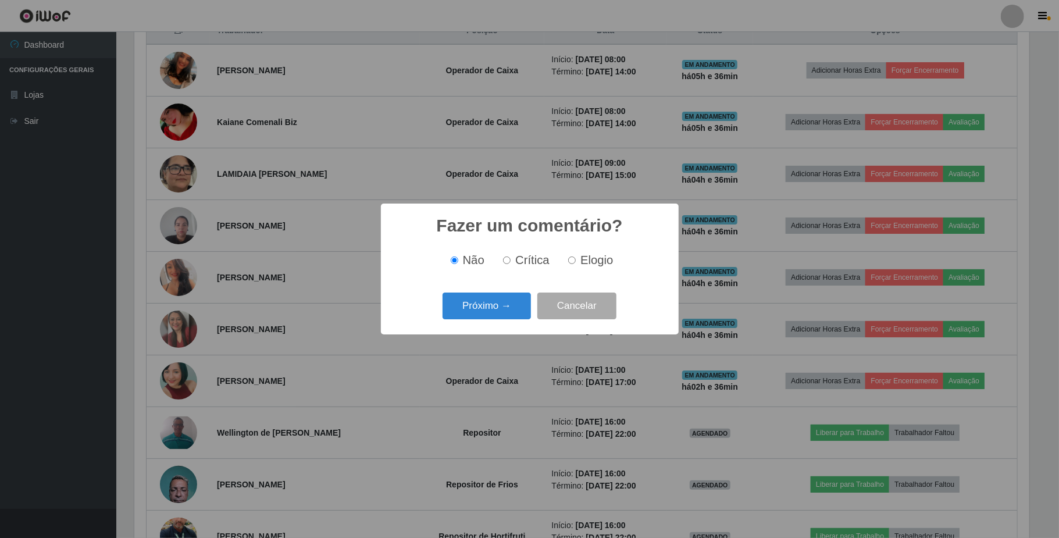
click at [573, 259] on input "Elogio" at bounding box center [572, 260] width 8 height 8
radio input "true"
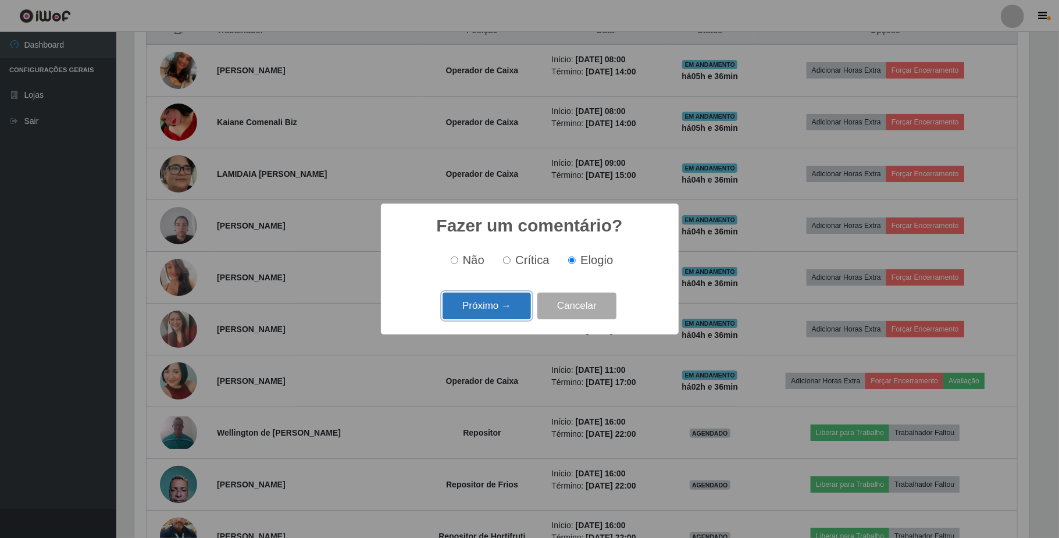
click at [493, 316] on button "Próximo →" at bounding box center [487, 306] width 88 height 27
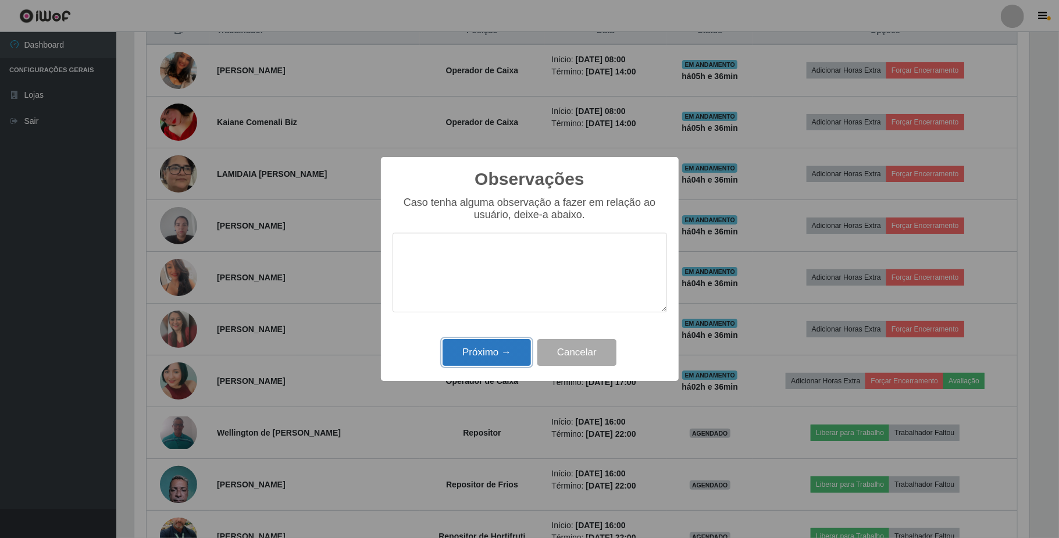
click at [506, 356] on button "Próximo →" at bounding box center [487, 352] width 88 height 27
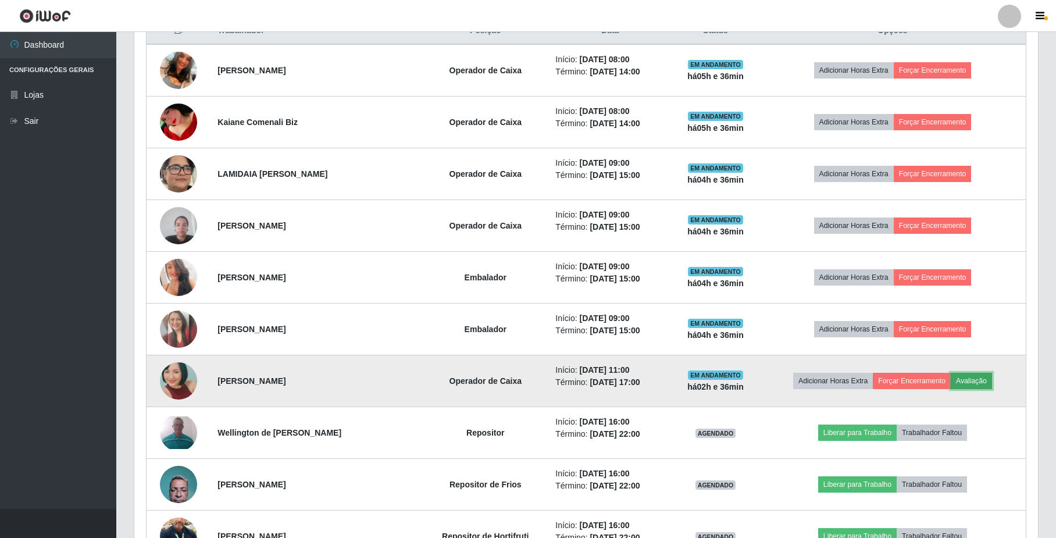
click at [975, 382] on button "Avaliação" at bounding box center [971, 381] width 41 height 16
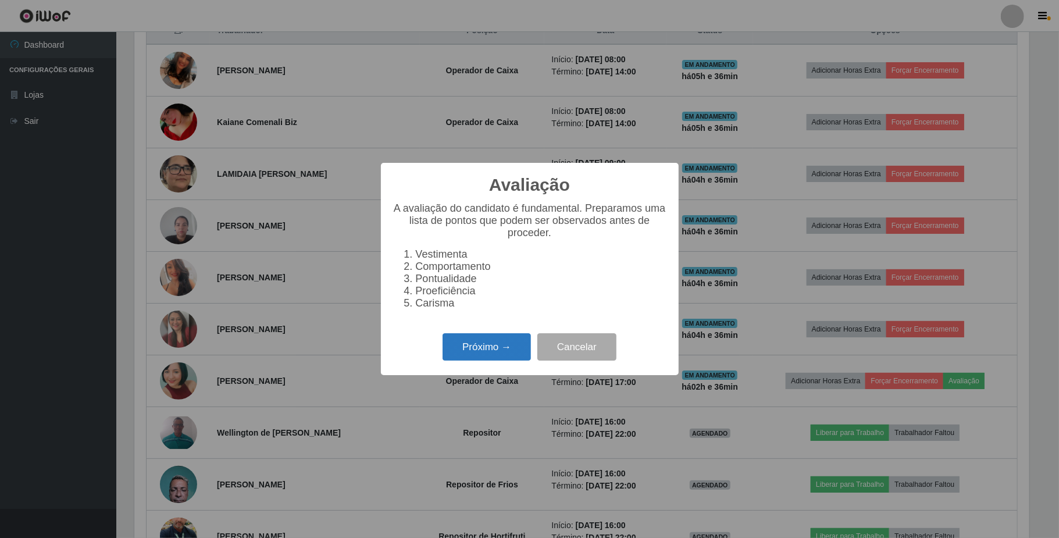
click at [500, 354] on button "Próximo →" at bounding box center [487, 346] width 88 height 27
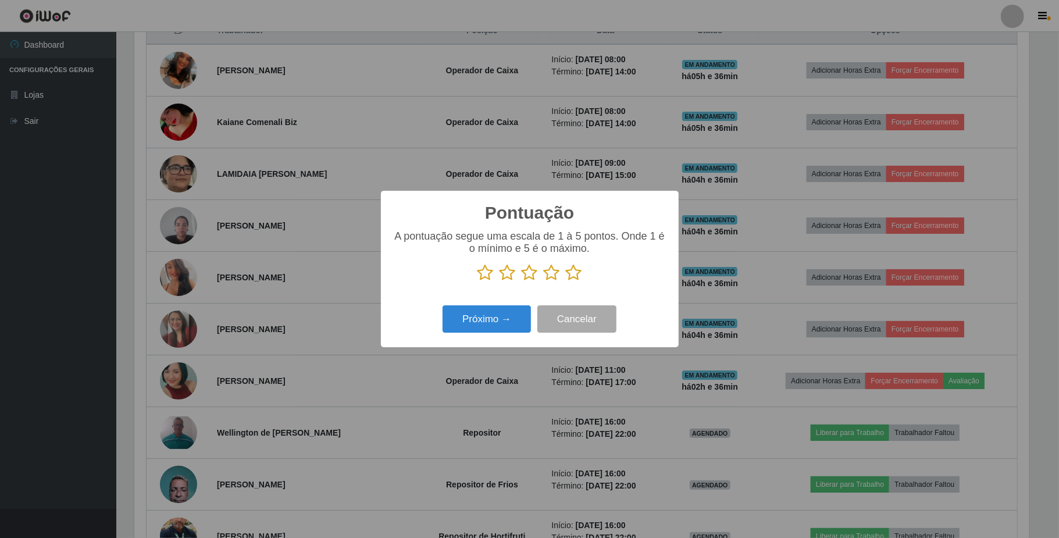
click at [546, 276] on icon at bounding box center [552, 272] width 16 height 17
click at [544, 281] on input "radio" at bounding box center [544, 281] width 0 height 0
drag, startPoint x: 511, startPoint y: 324, endPoint x: 517, endPoint y: 322, distance: 6.6
click at [517, 322] on button "Próximo →" at bounding box center [487, 318] width 88 height 27
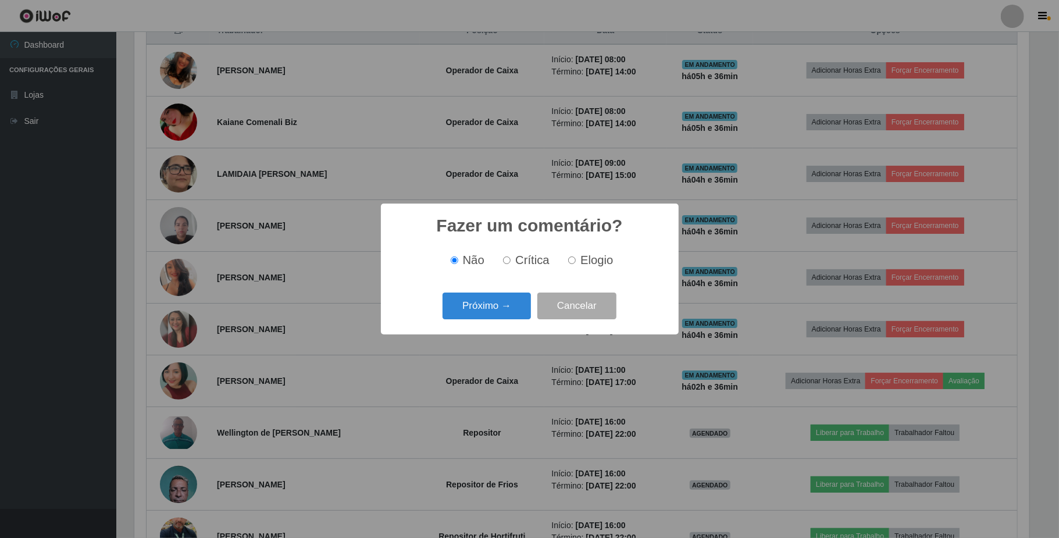
click at [566, 266] on label "Elogio" at bounding box center [588, 260] width 49 height 13
click at [568, 264] on input "Elogio" at bounding box center [572, 260] width 8 height 8
radio input "true"
click at [525, 298] on button "Próximo →" at bounding box center [487, 306] width 88 height 27
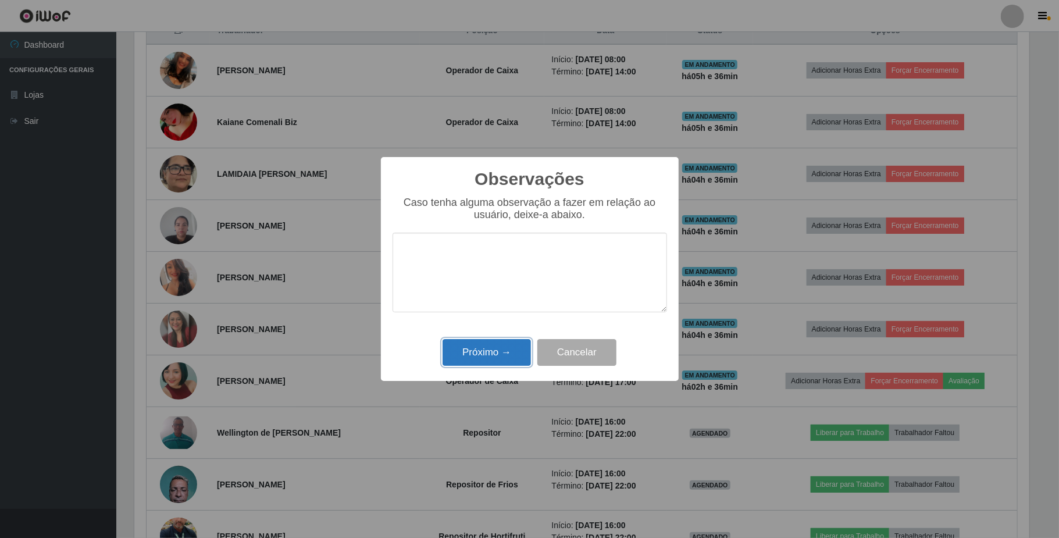
click at [497, 354] on button "Próximo →" at bounding box center [487, 352] width 88 height 27
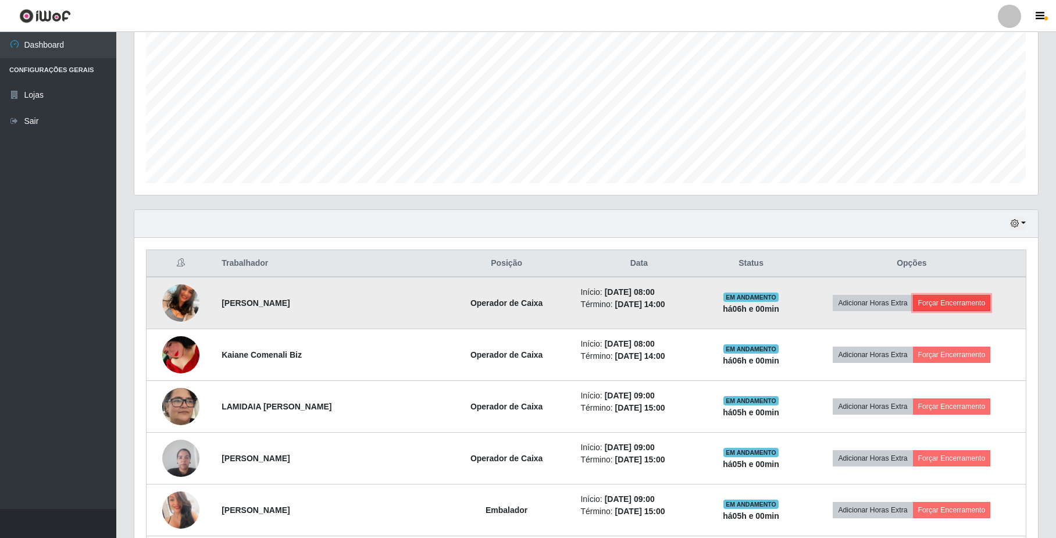
click at [929, 305] on button "Forçar Encerramento" at bounding box center [952, 303] width 78 height 16
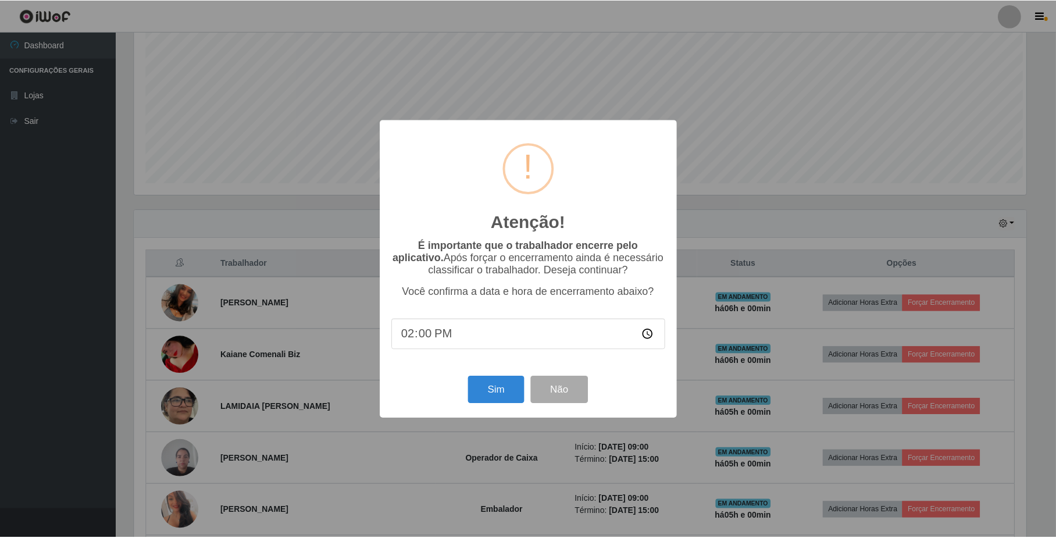
scroll to position [242, 894]
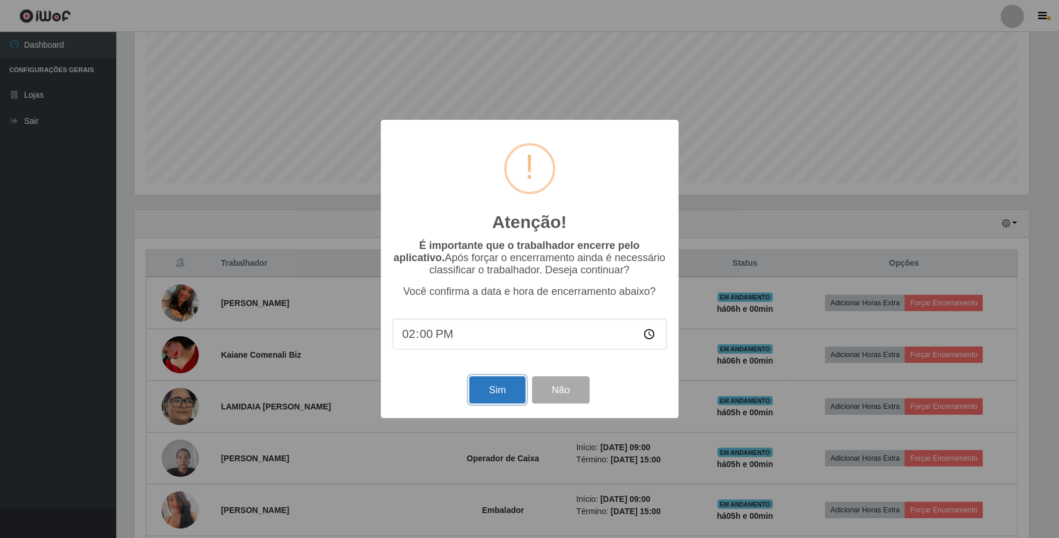
click at [509, 398] on button "Sim" at bounding box center [497, 389] width 56 height 27
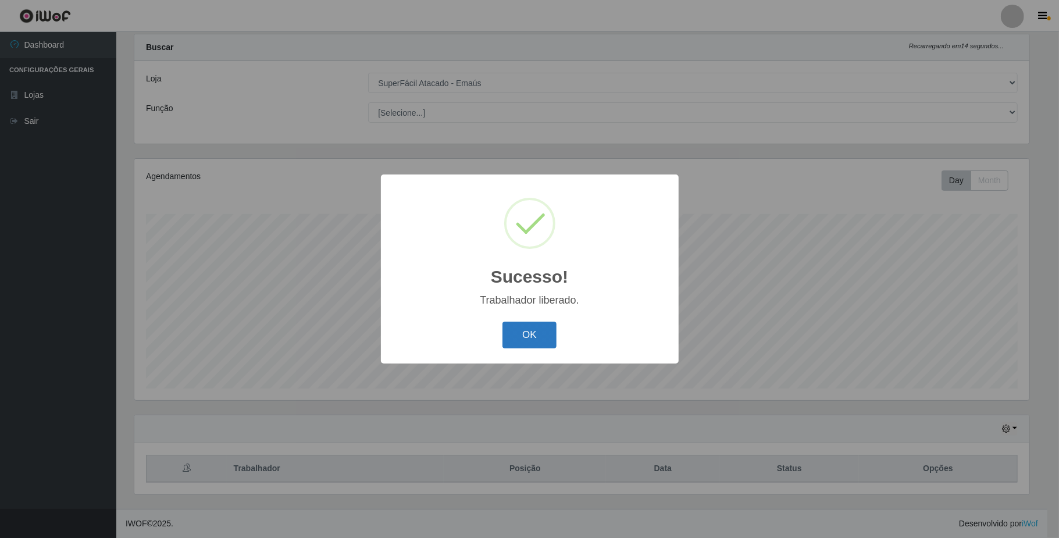
click at [548, 338] on button "OK" at bounding box center [529, 335] width 54 height 27
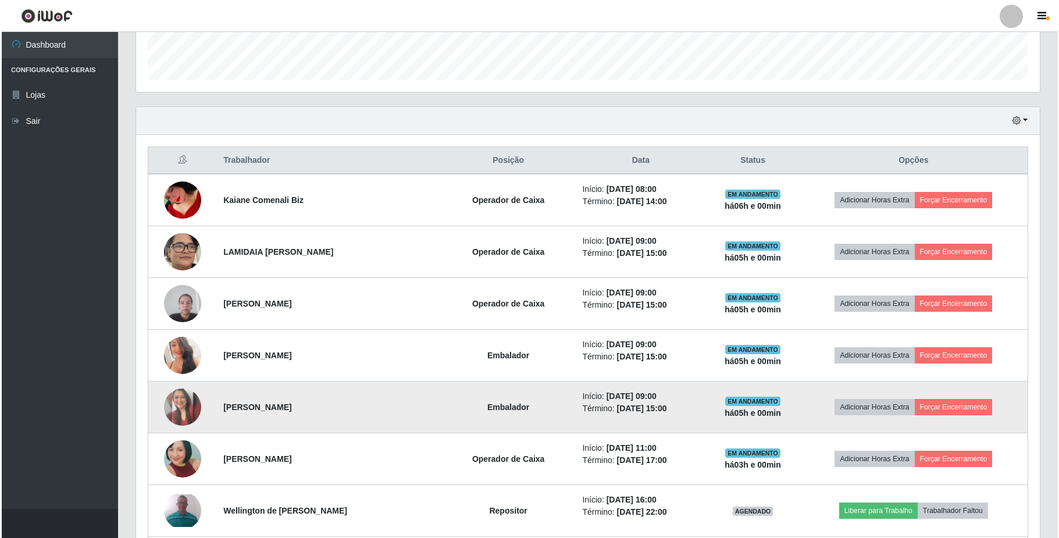
scroll to position [340, 0]
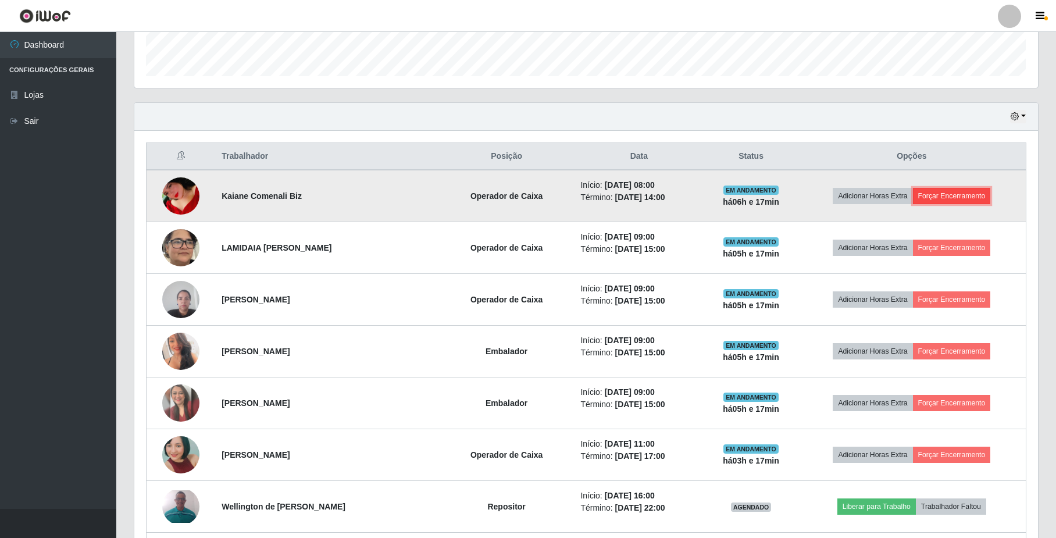
click at [949, 195] on button "Forçar Encerramento" at bounding box center [952, 196] width 78 height 16
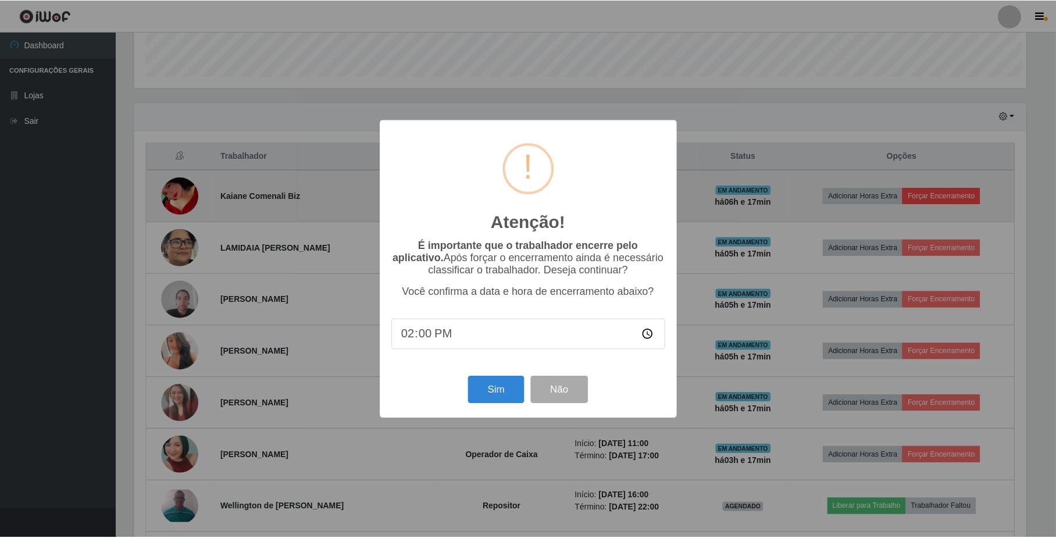
scroll to position [242, 894]
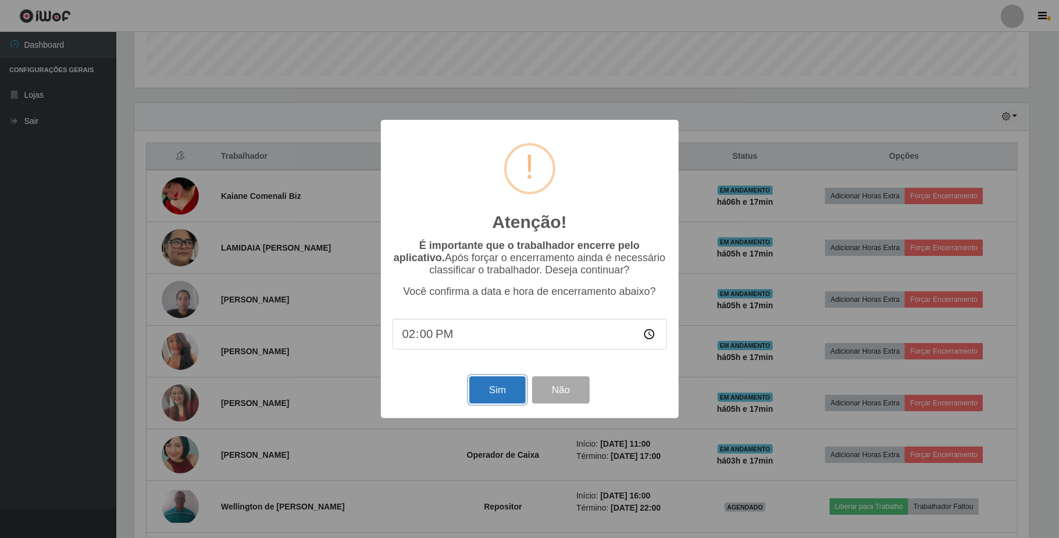
click at [493, 397] on button "Sim" at bounding box center [497, 389] width 56 height 27
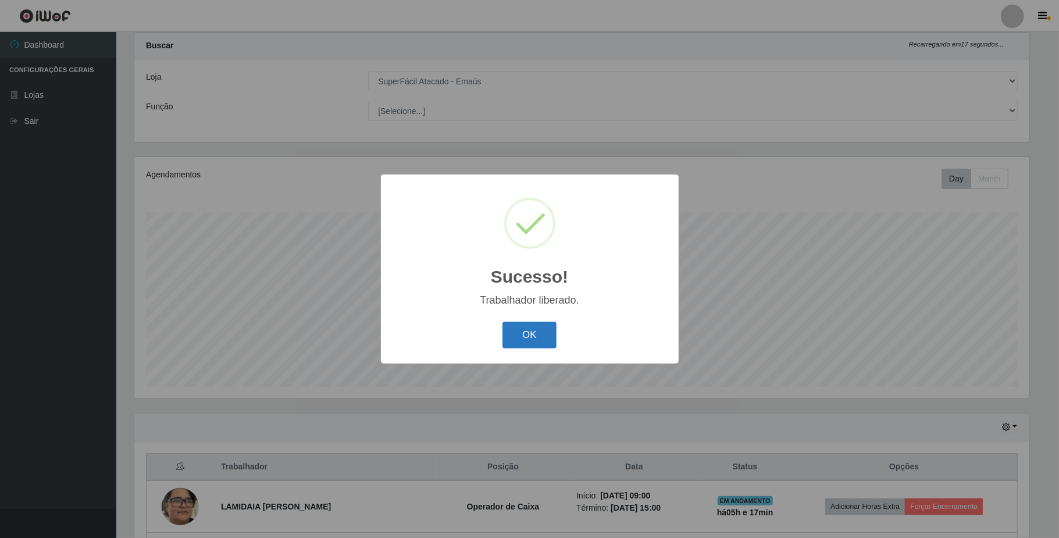
click at [540, 336] on button "OK" at bounding box center [529, 335] width 54 height 27
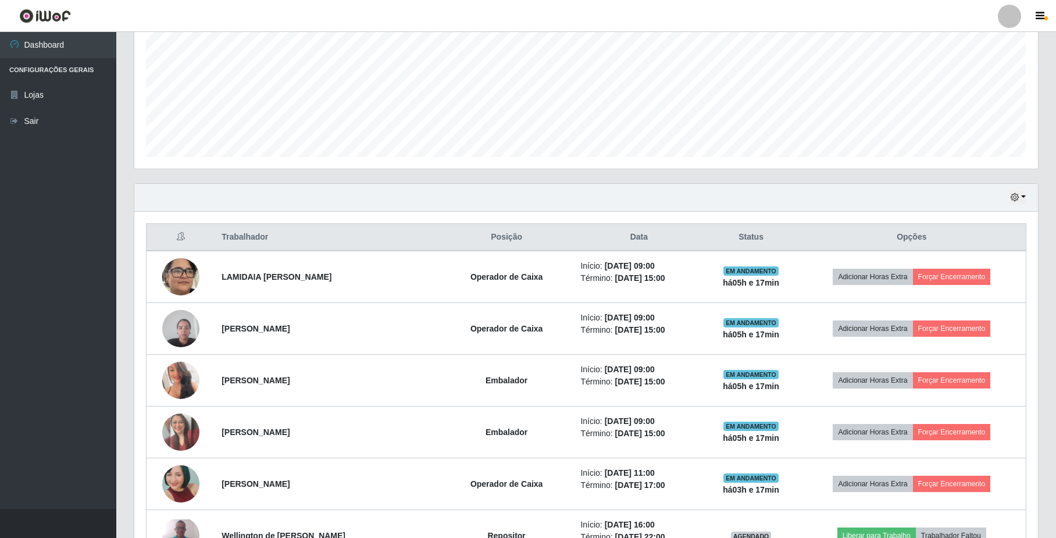
scroll to position [262, 0]
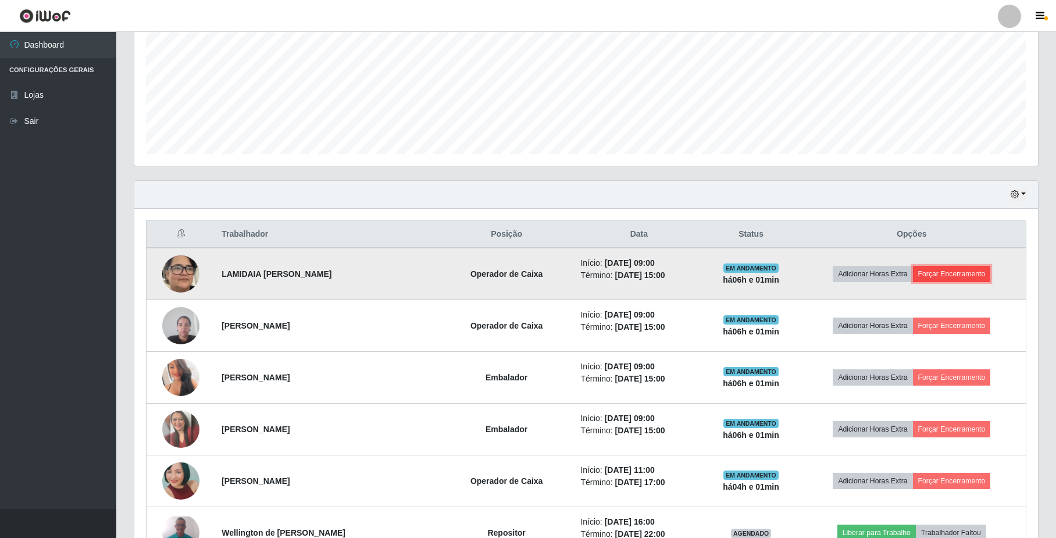
click at [936, 275] on button "Forçar Encerramento" at bounding box center [952, 274] width 78 height 16
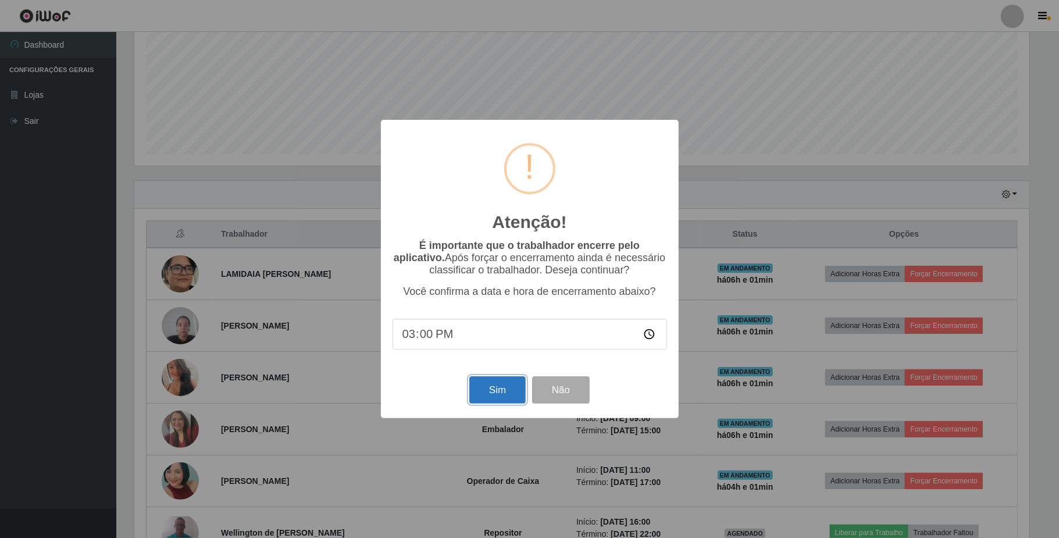
click at [514, 391] on button "Sim" at bounding box center [497, 389] width 56 height 27
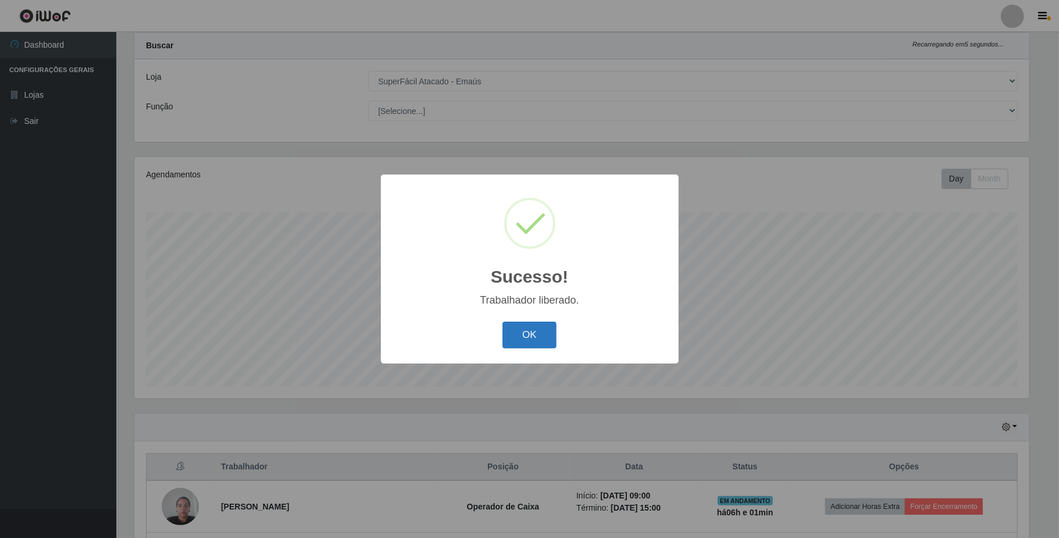
click at [528, 336] on button "OK" at bounding box center [529, 335] width 54 height 27
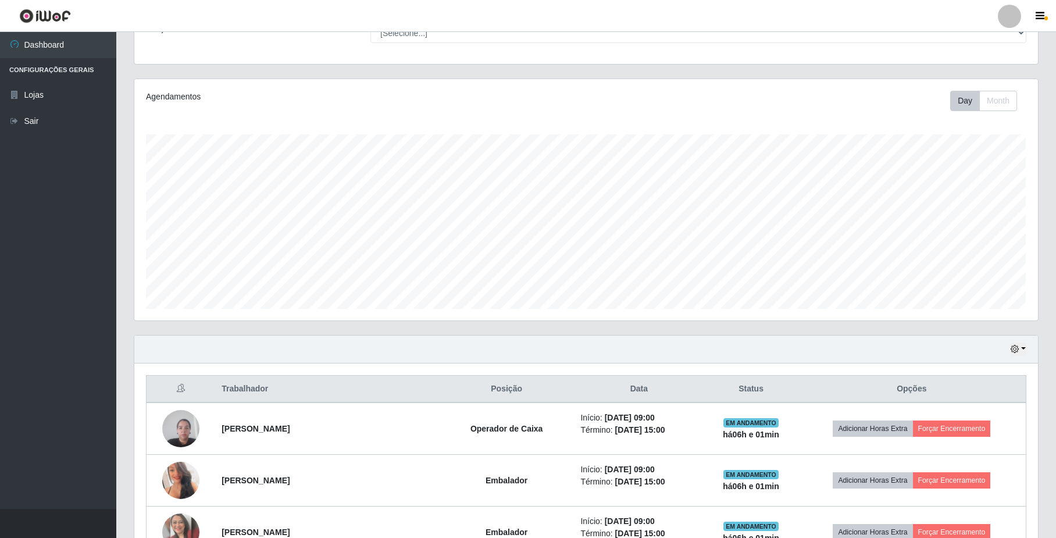
scroll to position [184, 0]
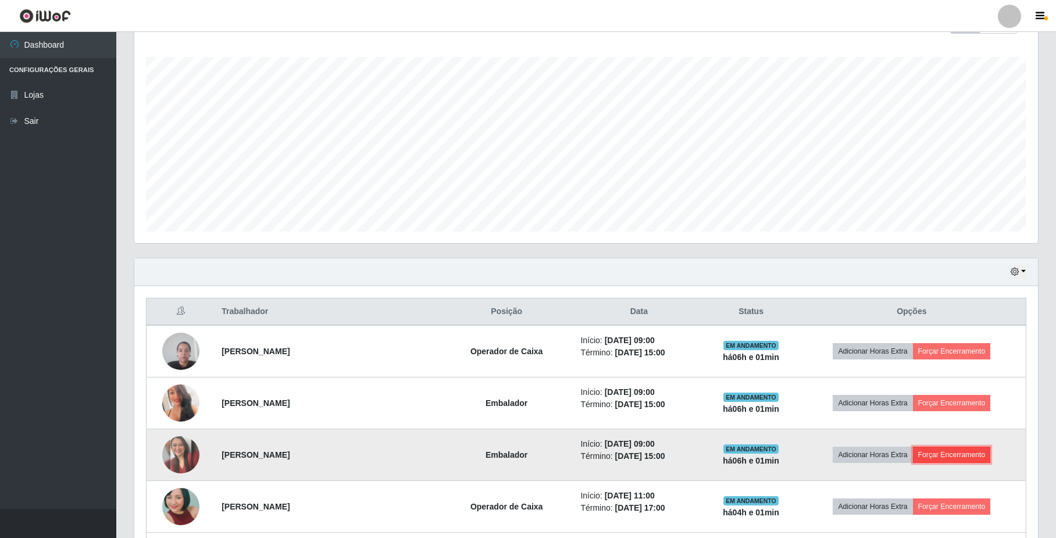
click at [943, 454] on button "Forçar Encerramento" at bounding box center [952, 455] width 78 height 16
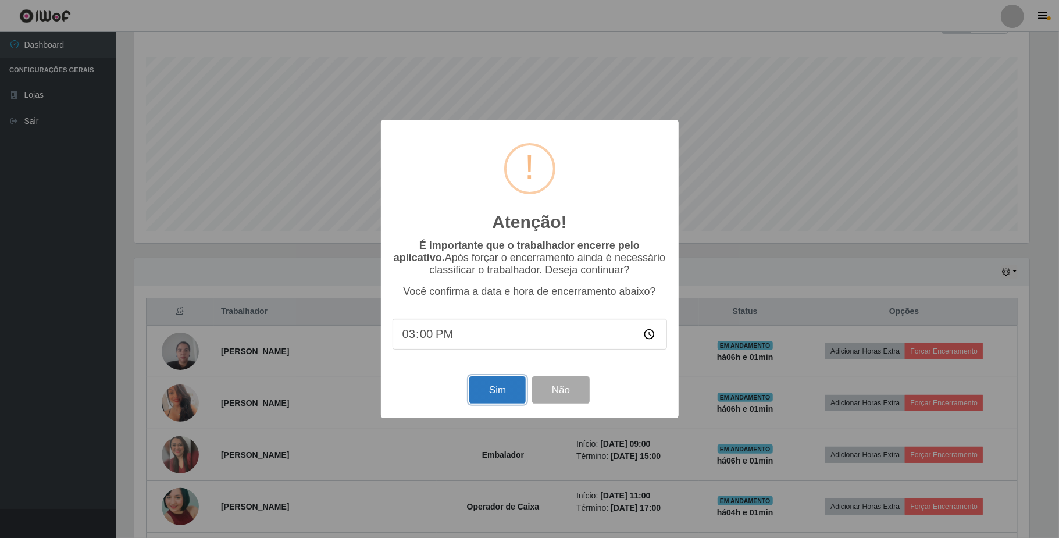
click at [507, 391] on button "Sim" at bounding box center [497, 389] width 56 height 27
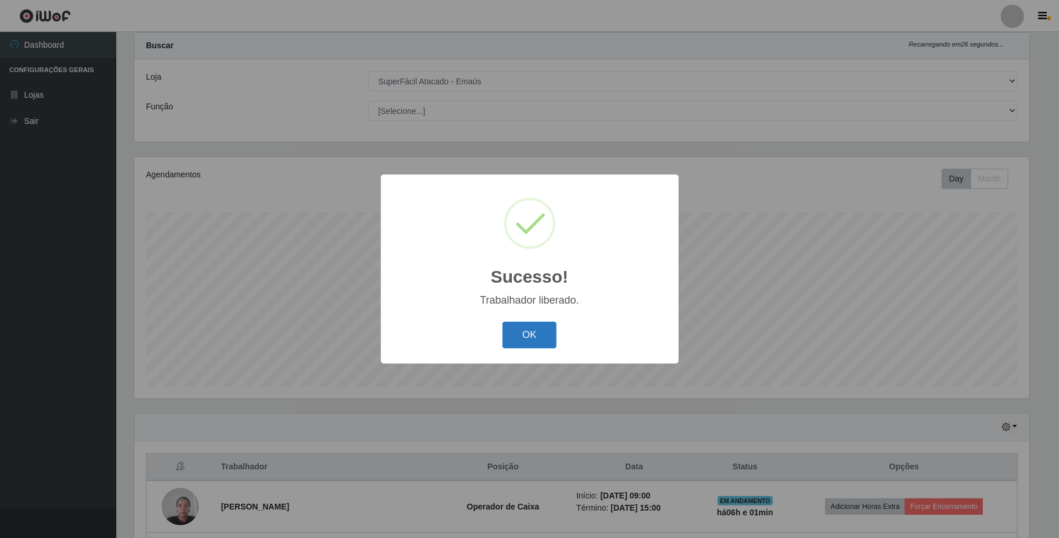
click at [529, 338] on button "OK" at bounding box center [529, 335] width 54 height 27
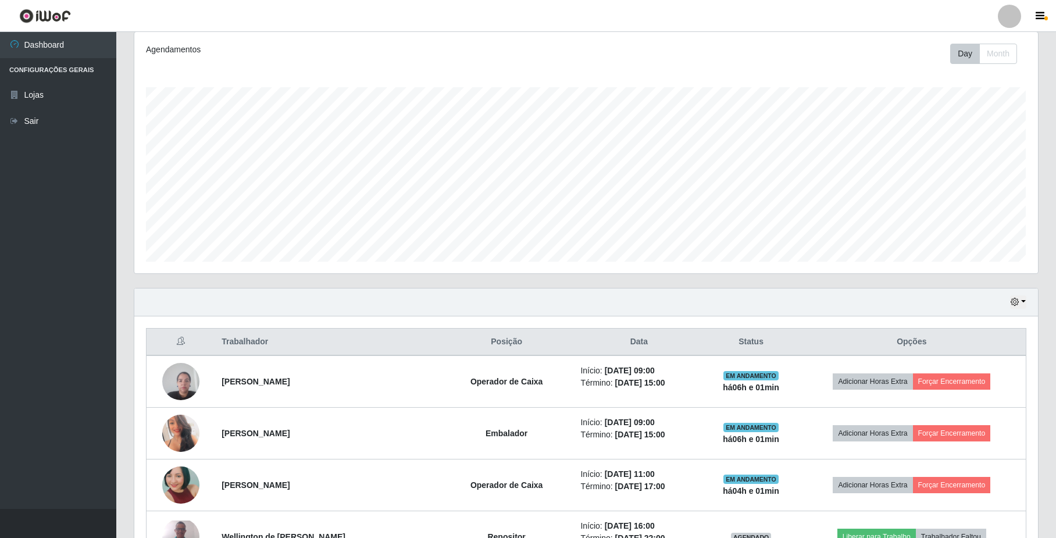
scroll to position [184, 0]
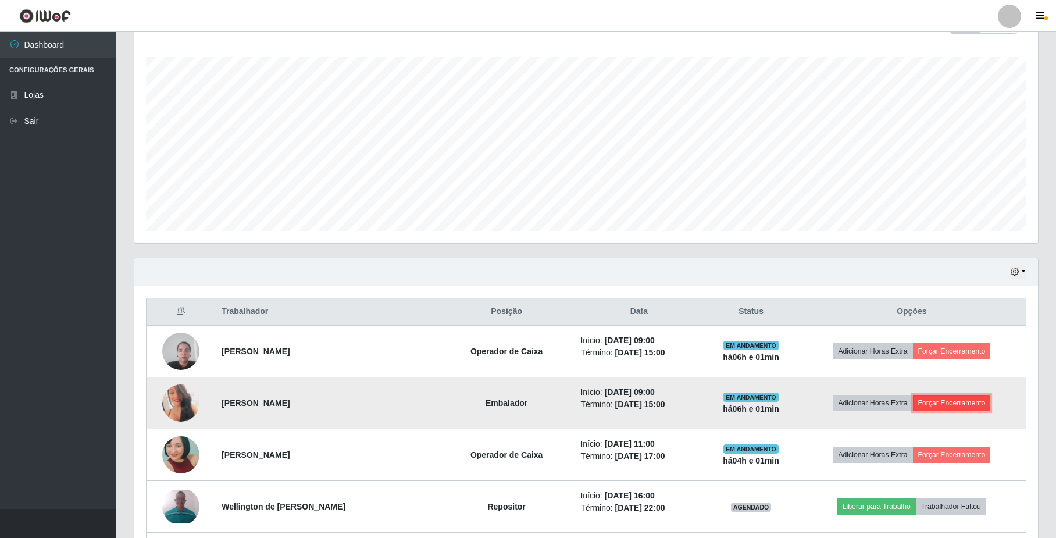
click at [947, 405] on button "Forçar Encerramento" at bounding box center [952, 403] width 78 height 16
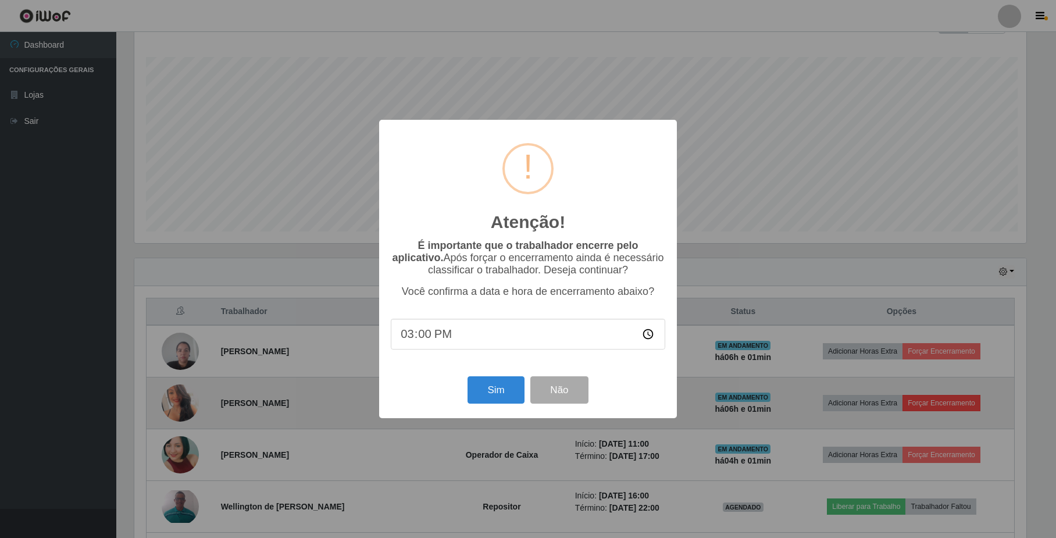
scroll to position [242, 894]
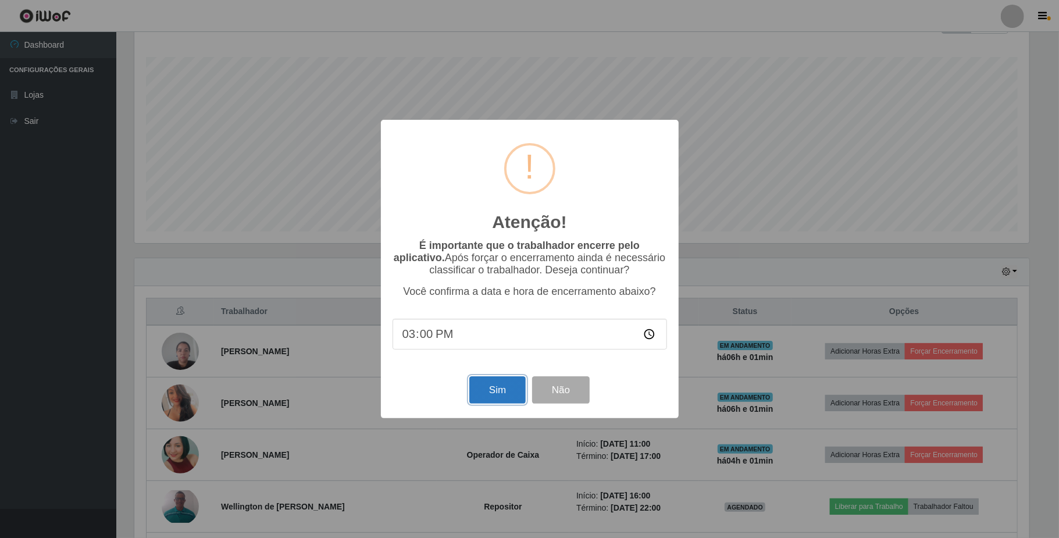
click at [497, 398] on button "Sim" at bounding box center [497, 389] width 56 height 27
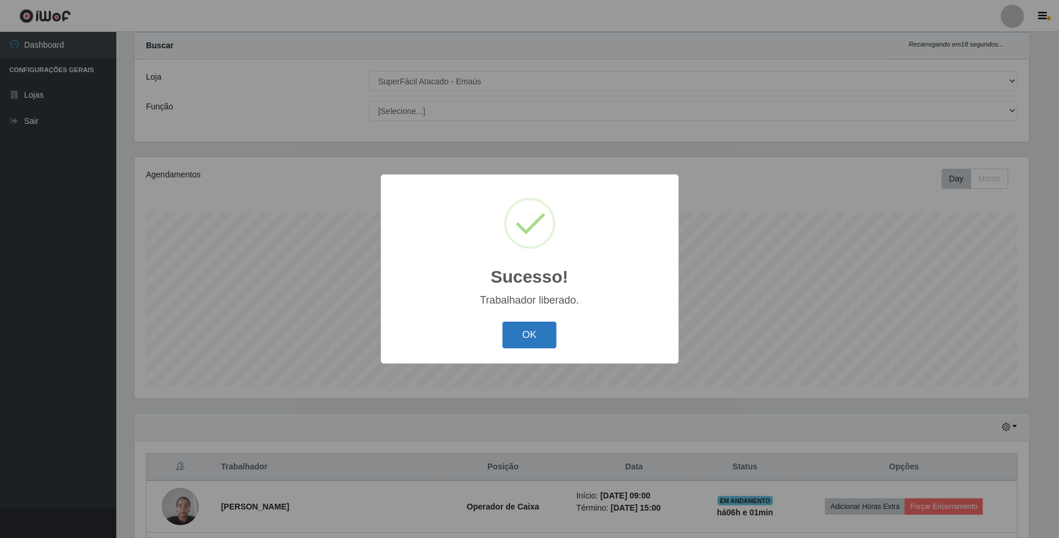
click at [522, 335] on button "OK" at bounding box center [529, 335] width 54 height 27
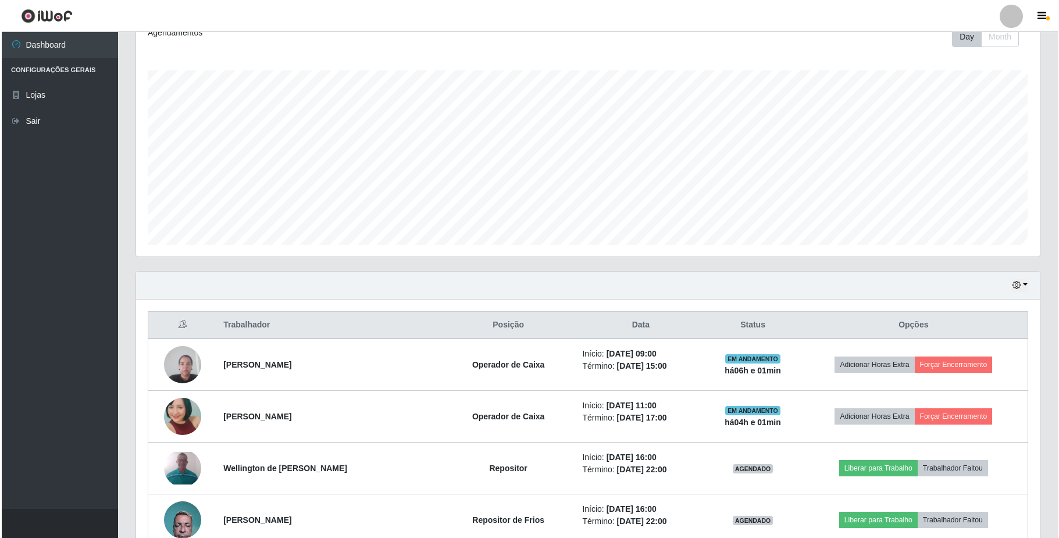
scroll to position [184, 0]
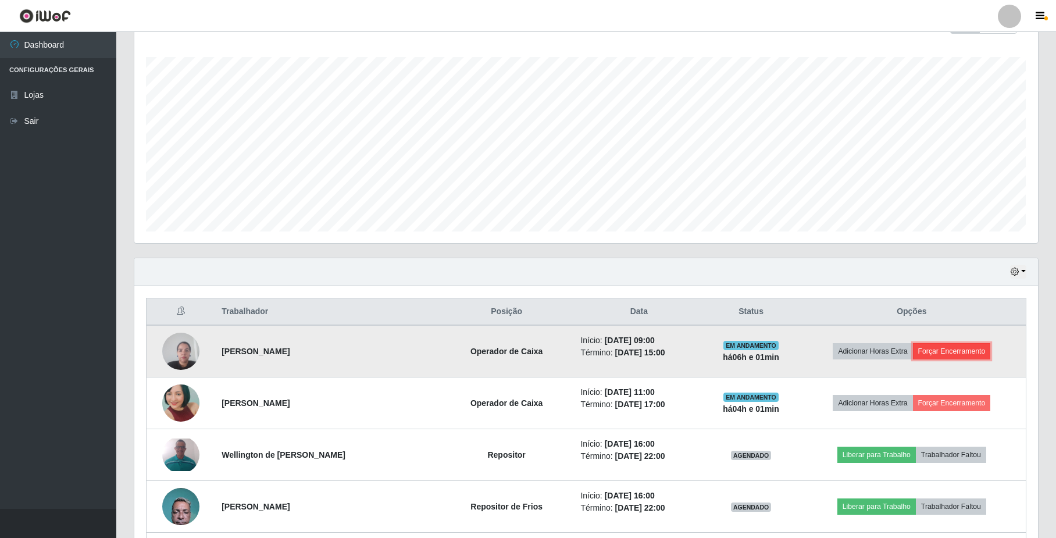
click at [955, 347] on button "Forçar Encerramento" at bounding box center [952, 351] width 78 height 16
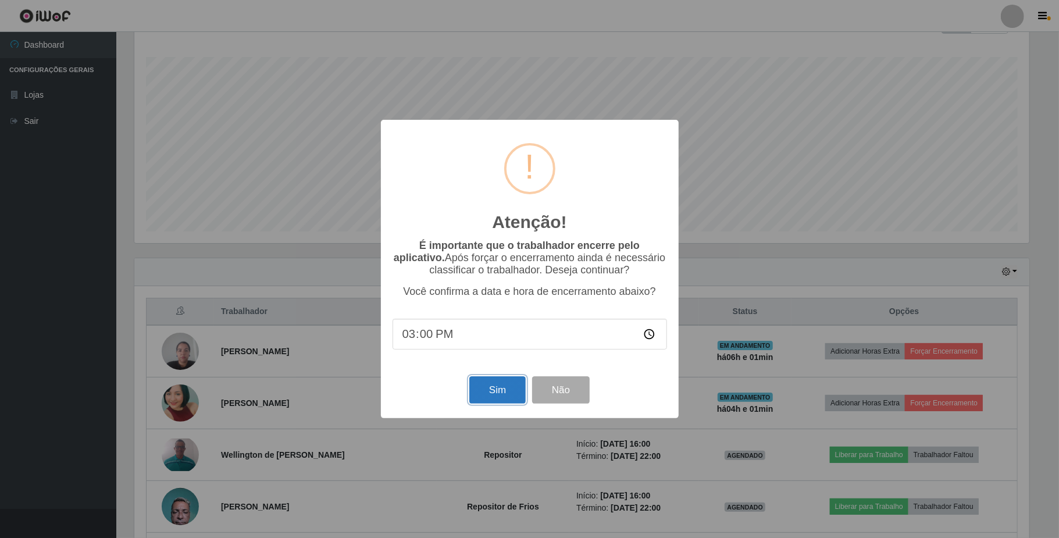
click at [505, 391] on button "Sim" at bounding box center [497, 389] width 56 height 27
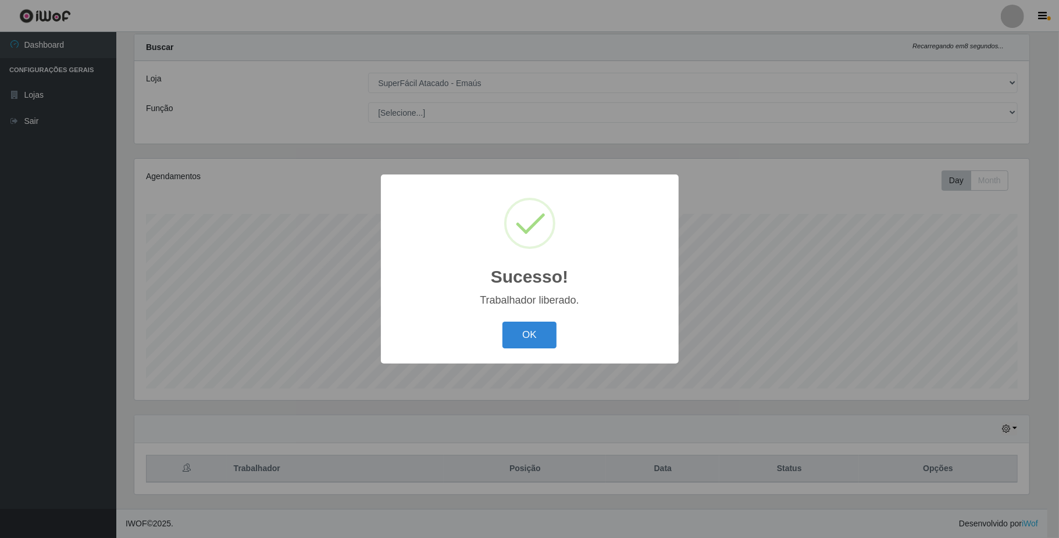
click at [540, 326] on button "OK" at bounding box center [529, 335] width 54 height 27
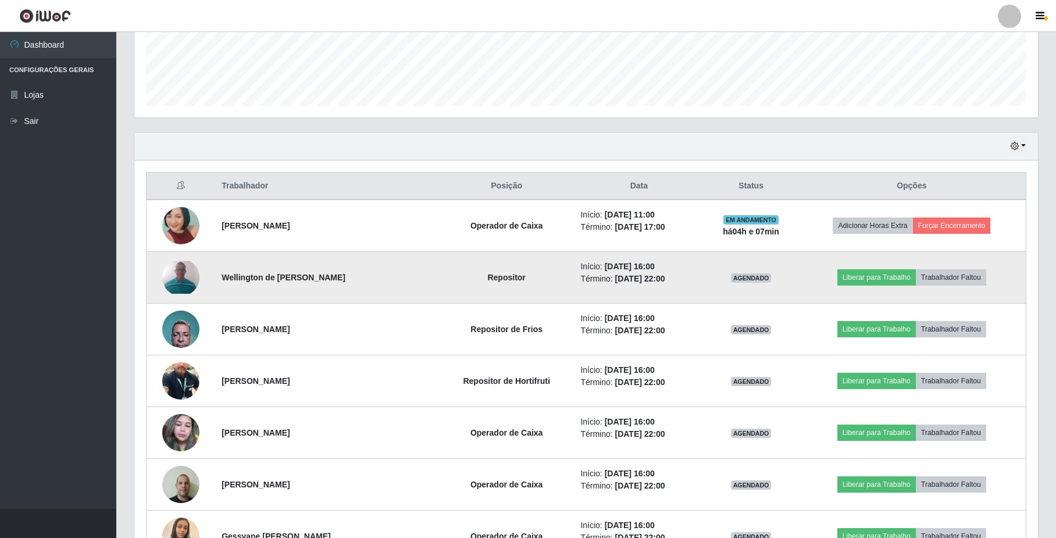
scroll to position [233, 0]
